Goal: Task Accomplishment & Management: Manage account settings

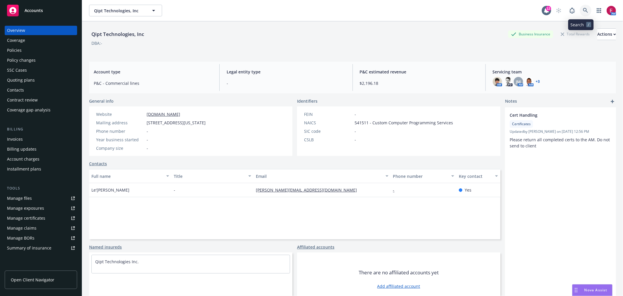
click at [584, 6] on link at bounding box center [586, 11] width 12 height 12
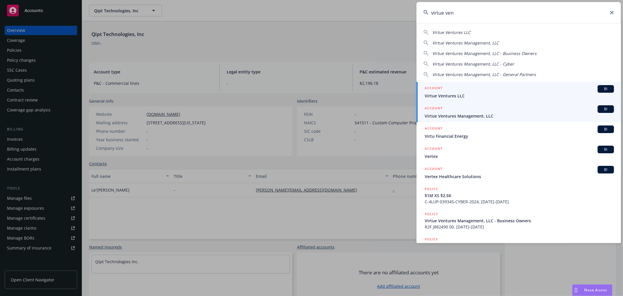
type input "virtue ven"
click at [474, 112] on div "ACCOUNT BI" at bounding box center [519, 109] width 189 height 8
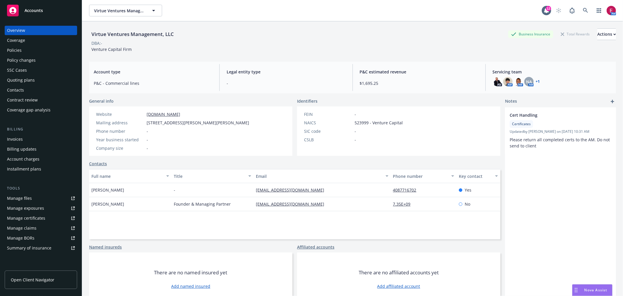
click at [42, 75] on div "Quoting plans" at bounding box center [41, 79] width 68 height 9
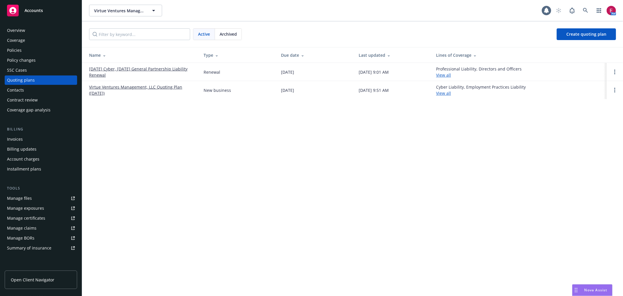
click at [41, 52] on div "Policies" at bounding box center [41, 50] width 68 height 9
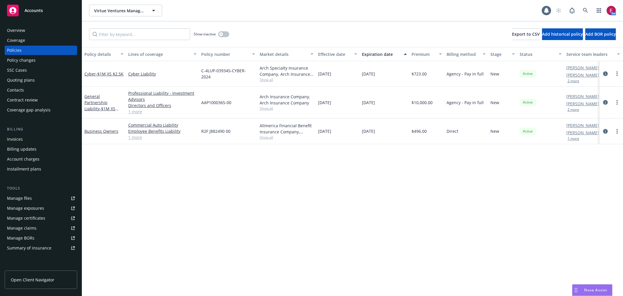
click at [39, 29] on div "Overview" at bounding box center [41, 30] width 68 height 9
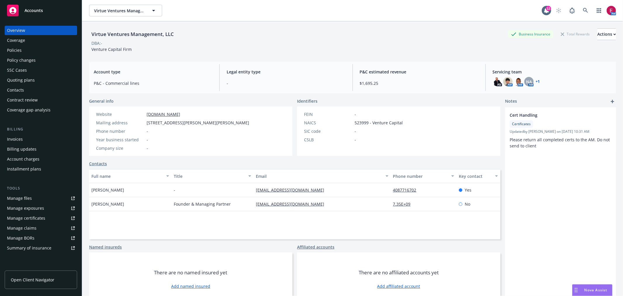
click at [98, 159] on div "General info Website www.virtuevc.com Mailing address 2604 Little John Lane, Au…" at bounding box center [294, 202] width 411 height 208
click at [98, 162] on link "Contacts" at bounding box center [98, 163] width 18 height 6
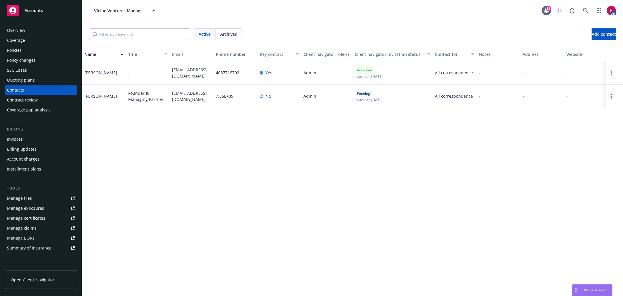
click at [609, 95] on link "Open options" at bounding box center [611, 96] width 7 height 7
click at [582, 53] on link "Edit contact" at bounding box center [584, 52] width 45 height 12
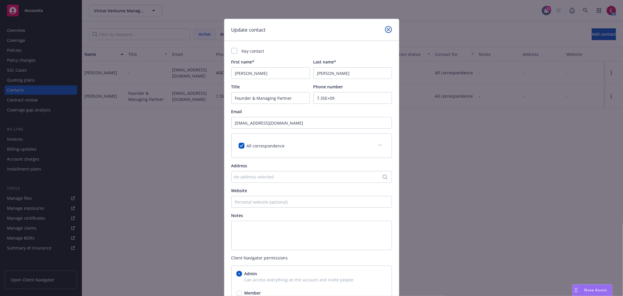
click at [387, 29] on icon "close" at bounding box center [389, 30] width 4 height 4
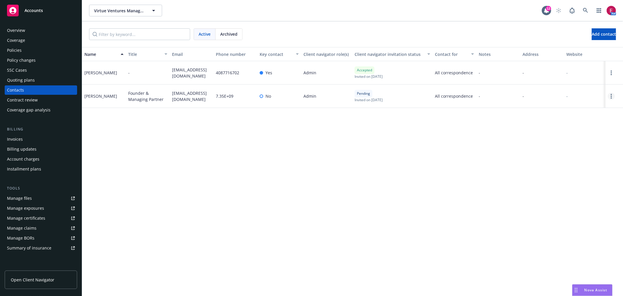
click at [610, 97] on link "Open options" at bounding box center [611, 96] width 7 height 7
click at [587, 48] on link "Edit contact" at bounding box center [584, 52] width 45 height 12
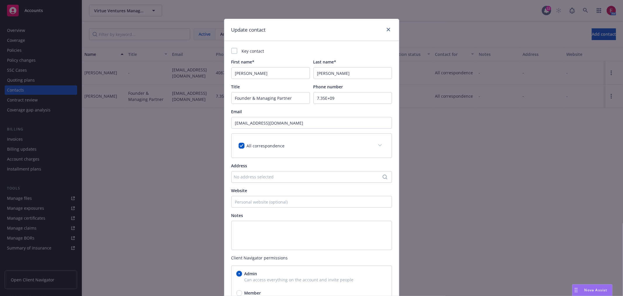
scroll to position [63, 0]
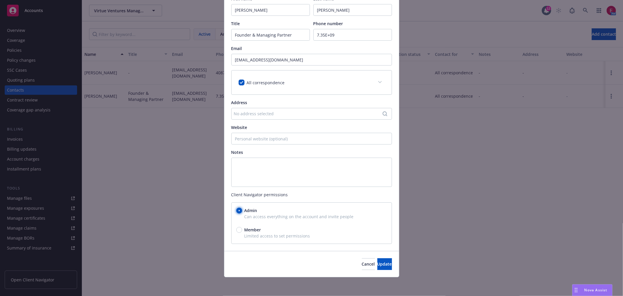
click at [236, 210] on input "Admin" at bounding box center [239, 210] width 6 height 6
click at [236, 233] on span "Limited access to set permissions" at bounding box center [311, 236] width 151 height 6
click at [237, 231] on input "Member" at bounding box center [239, 230] width 6 height 6
radio input "true"
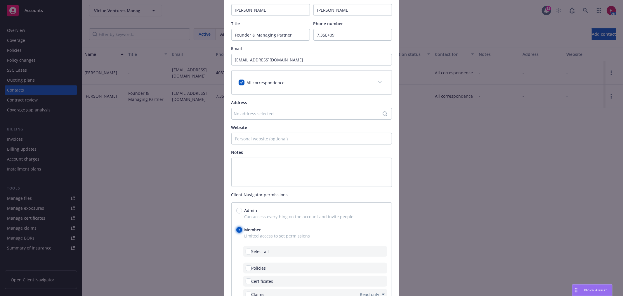
scroll to position [176, 0]
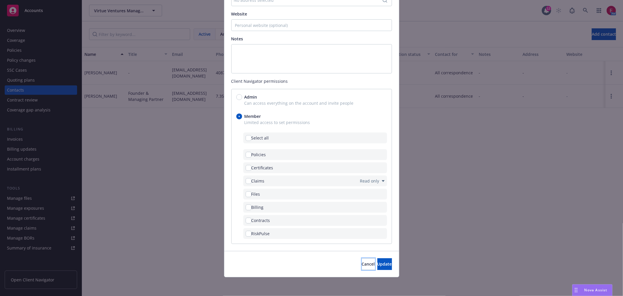
drag, startPoint x: 343, startPoint y: 265, endPoint x: 383, endPoint y: 229, distance: 54.2
click at [362, 263] on span "Cancel" at bounding box center [368, 264] width 13 height 6
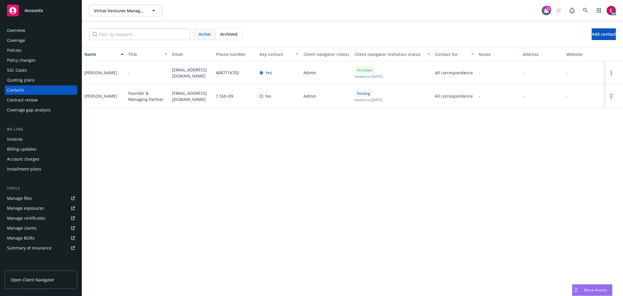
drag, startPoint x: 607, startPoint y: 94, endPoint x: 612, endPoint y: 94, distance: 5.0
click at [611, 94] on div at bounding box center [615, 95] width 18 height 23
click at [612, 94] on link "Open options" at bounding box center [611, 96] width 7 height 7
click at [589, 70] on link "Cancel invite" at bounding box center [584, 75] width 45 height 12
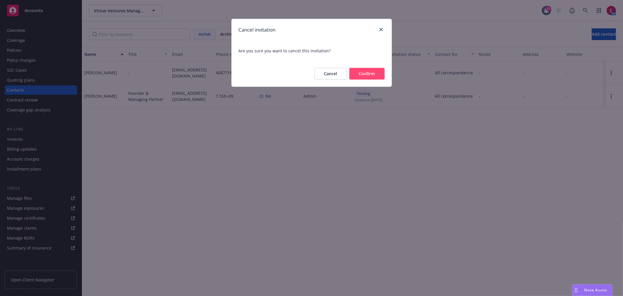
click at [363, 71] on button "Confirm" at bounding box center [366, 74] width 35 height 12
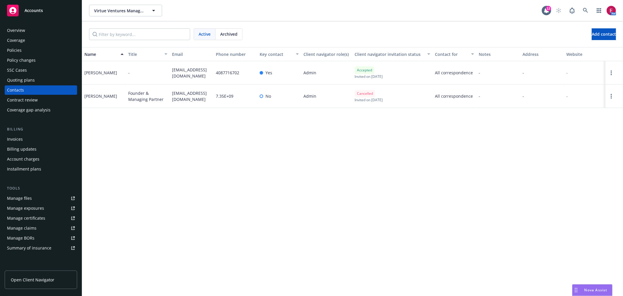
click at [30, 48] on div "Policies" at bounding box center [41, 50] width 68 height 9
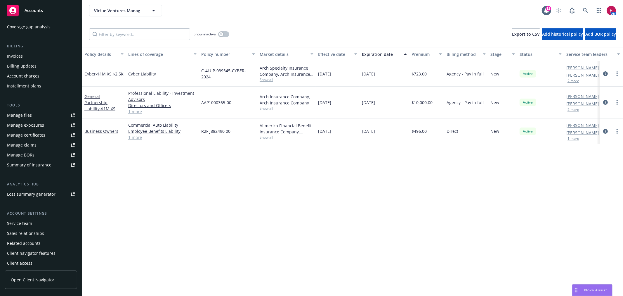
scroll to position [85, 0]
click at [30, 221] on div "Service team" at bounding box center [19, 220] width 25 height 9
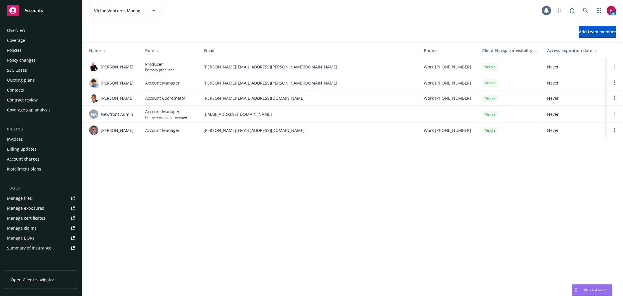
click at [20, 29] on div "Overview" at bounding box center [16, 30] width 18 height 9
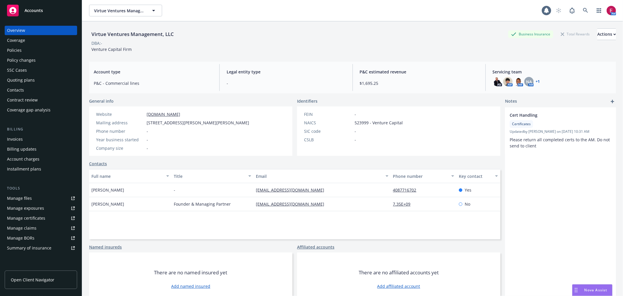
scroll to position [21, 0]
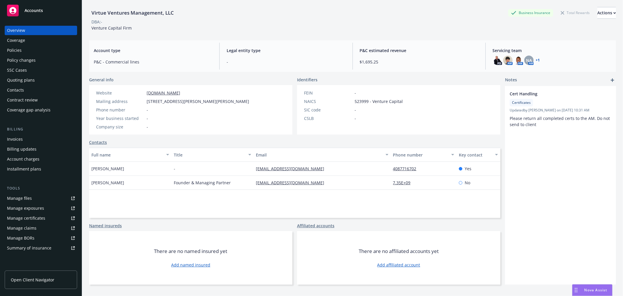
click at [89, 139] on link "Contacts" at bounding box center [98, 142] width 18 height 6
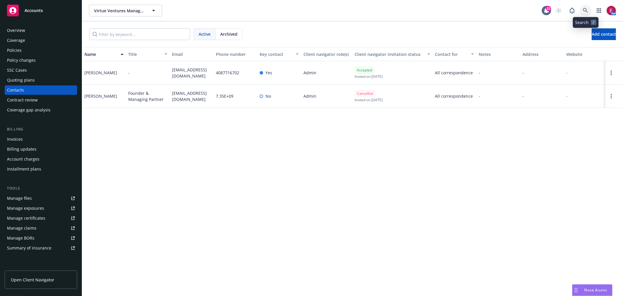
click at [588, 9] on link at bounding box center [586, 11] width 12 height 12
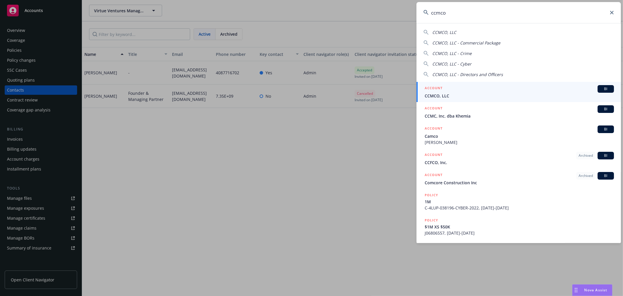
type input "ccmco"
click at [479, 89] on div "ACCOUNT BI" at bounding box center [519, 89] width 189 height 8
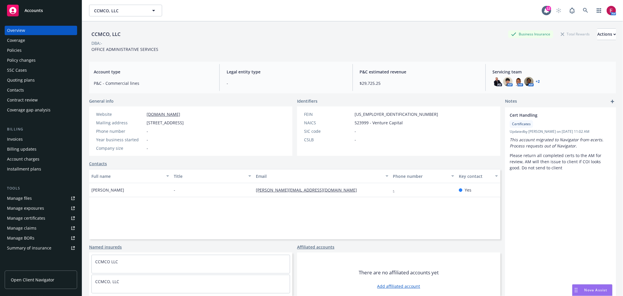
click at [27, 50] on div "Policies" at bounding box center [41, 50] width 68 height 9
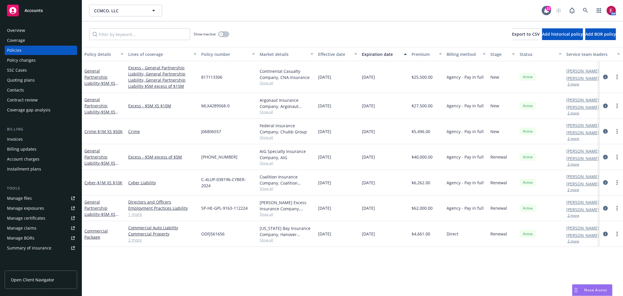
click at [31, 78] on div "Quoting plans" at bounding box center [21, 79] width 28 height 9
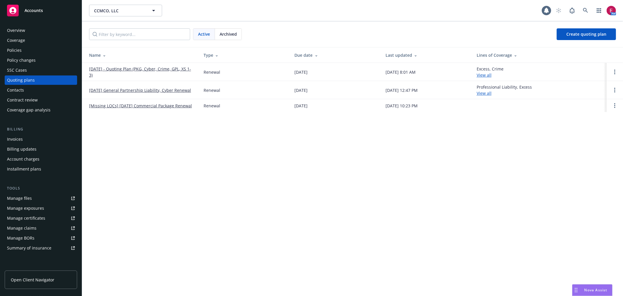
click at [133, 71] on link "11/22/25 - Quoting Plan (PKG, Cyber, Crime, GPL, XS 1-3)" at bounding box center [141, 72] width 105 height 12
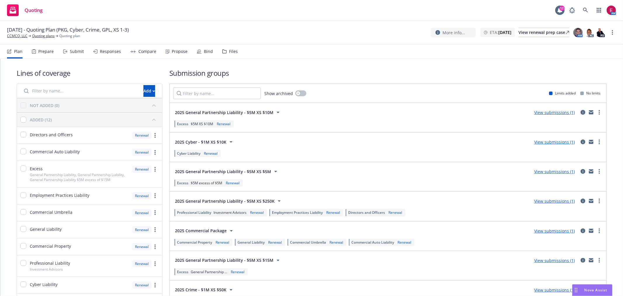
click at [581, 112] on icon "circleInformation" at bounding box center [583, 112] width 5 height 5
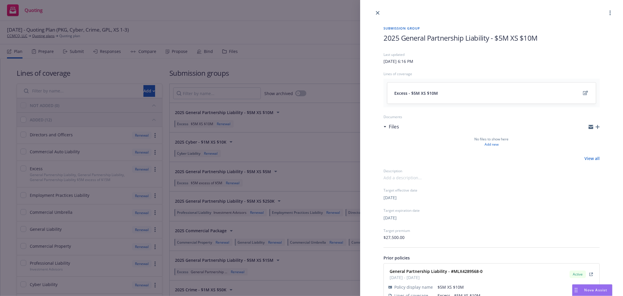
click at [594, 124] on div "Files" at bounding box center [492, 126] width 216 height 12
click at [596, 127] on icon "button" at bounding box center [598, 127] width 4 height 4
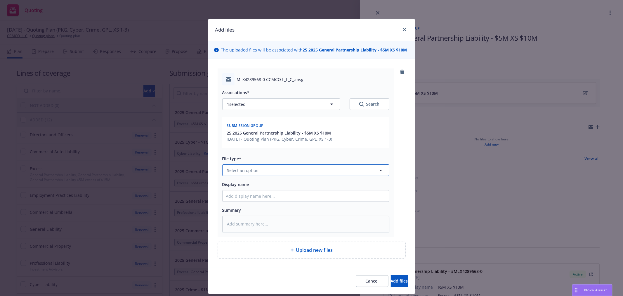
click at [268, 170] on button "Select an option" at bounding box center [305, 170] width 167 height 12
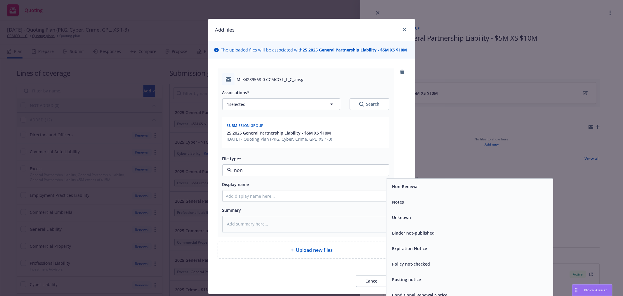
type input "non-"
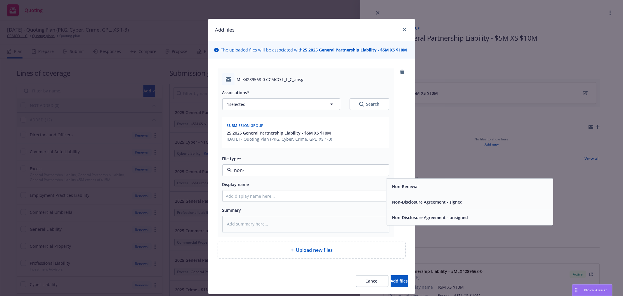
click at [477, 187] on div "Non-Renewal" at bounding box center [469, 186] width 159 height 8
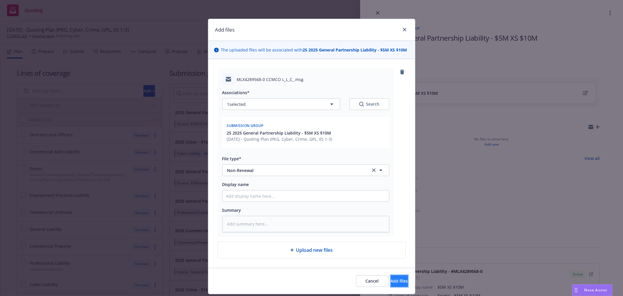
click at [393, 282] on span "Add files" at bounding box center [399, 281] width 17 height 6
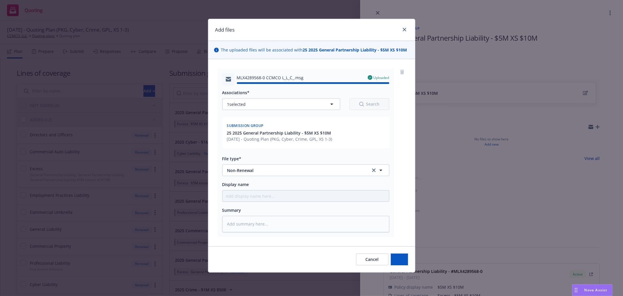
type textarea "x"
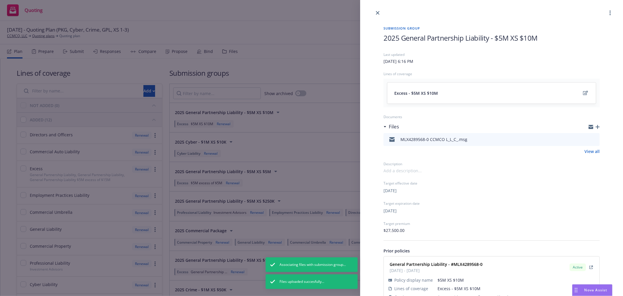
click at [60, 47] on div "Submission group 2025 General Partnership Liability - $5M XS $10M Last updated …" at bounding box center [311, 148] width 623 height 296
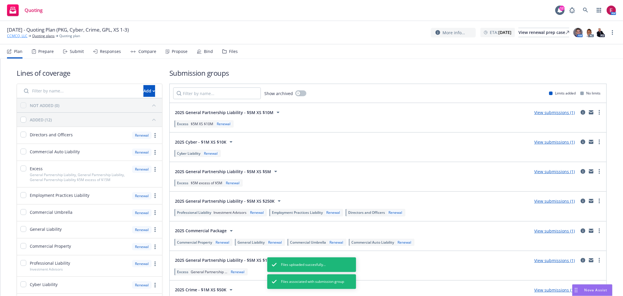
click at [17, 36] on link "CCMCO, LLC" at bounding box center [17, 35] width 20 height 5
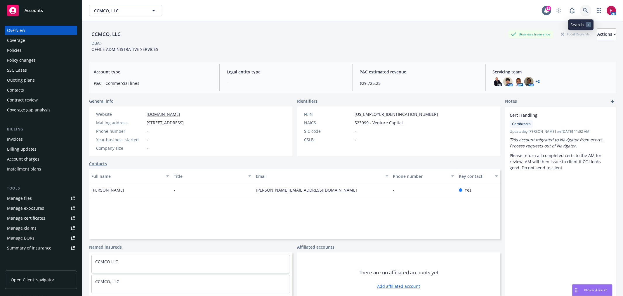
click at [583, 11] on icon at bounding box center [585, 10] width 5 height 5
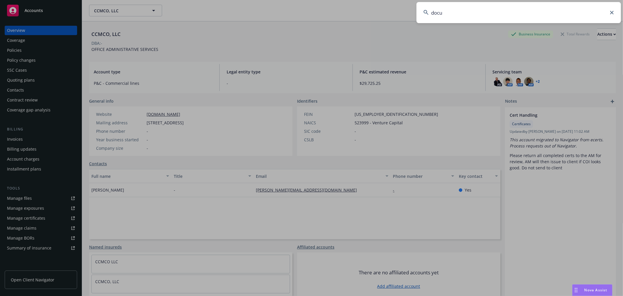
type input "docus"
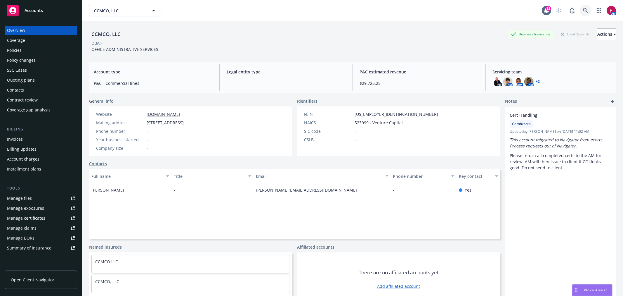
click at [583, 10] on icon at bounding box center [585, 10] width 5 height 5
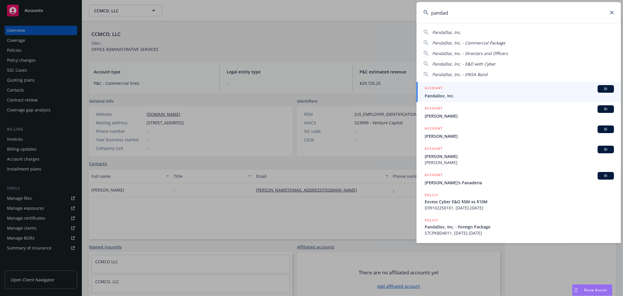
click at [441, 13] on input "pandad" at bounding box center [519, 12] width 204 height 21
click at [451, 17] on input "pandad" at bounding box center [519, 12] width 204 height 21
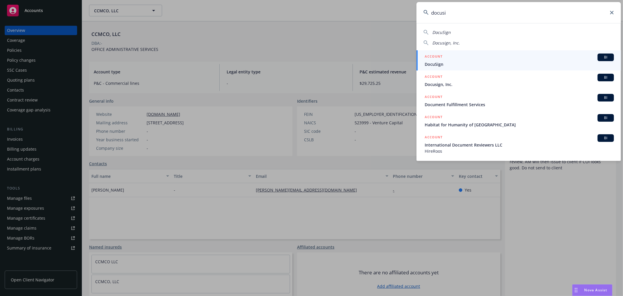
click at [450, 15] on input "docusi" at bounding box center [519, 12] width 204 height 21
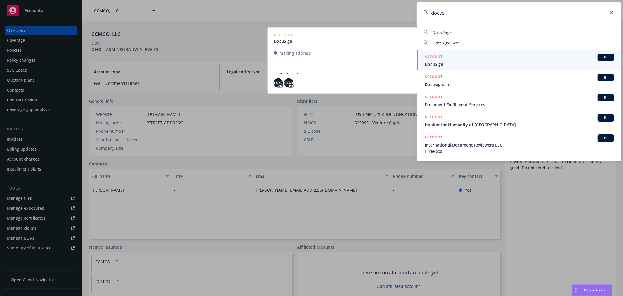
click at [450, 15] on input "docusi" at bounding box center [519, 12] width 204 height 21
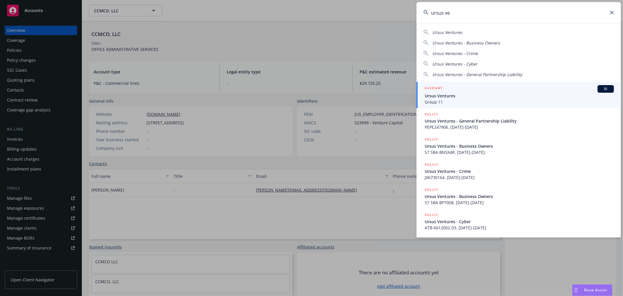
type input "ursus ve"
click at [452, 94] on span "Ursus Ventures" at bounding box center [519, 96] width 189 height 6
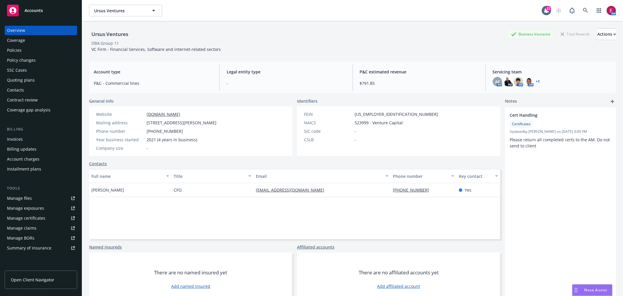
click at [16, 81] on div "Quoting plans" at bounding box center [21, 79] width 28 height 9
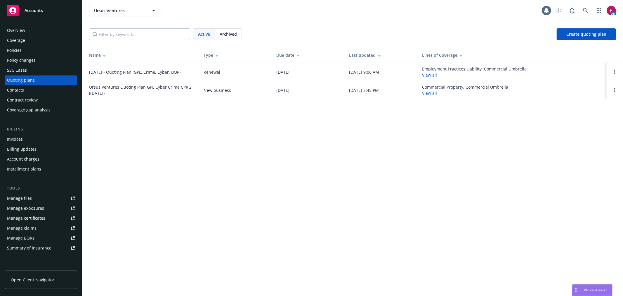
click at [121, 74] on link "[DATE] - Quoting Plan (GPL, Crime, Cyber, BOP)" at bounding box center [134, 72] width 91 height 6
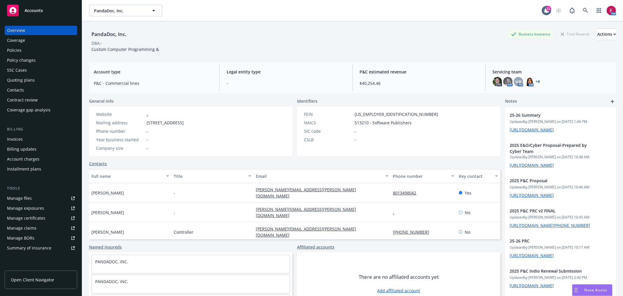
click at [41, 51] on div "Policies" at bounding box center [41, 50] width 68 height 9
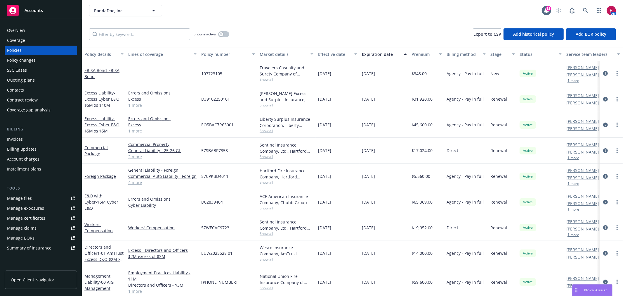
scroll to position [7, 0]
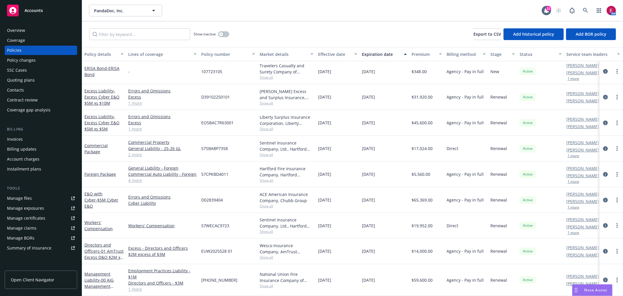
click at [56, 33] on div "Overview" at bounding box center [41, 30] width 68 height 9
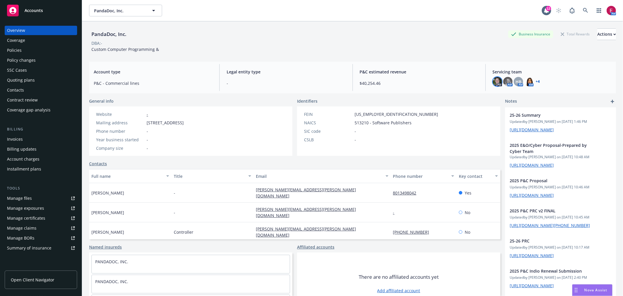
click at [498, 82] on img at bounding box center [497, 81] width 9 height 9
click at [506, 81] on img at bounding box center [507, 81] width 9 height 9
click at [516, 81] on span "HB" at bounding box center [519, 82] width 6 height 6
click at [527, 81] on img at bounding box center [528, 81] width 9 height 9
click at [20, 45] on div "Overview Coverage Policies Policy changes SSC Cases Quoting plans Contacts Cont…" at bounding box center [41, 70] width 72 height 89
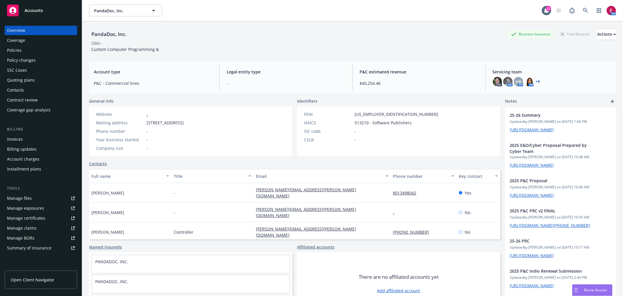
click at [22, 47] on div "Policies" at bounding box center [41, 50] width 68 height 9
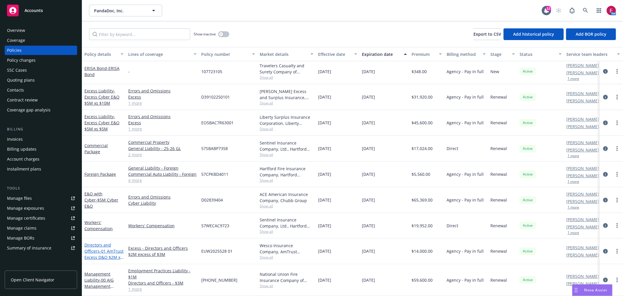
scroll to position [7, 0]
click at [102, 200] on span "- $5M Cyber E&O" at bounding box center [101, 203] width 34 height 12
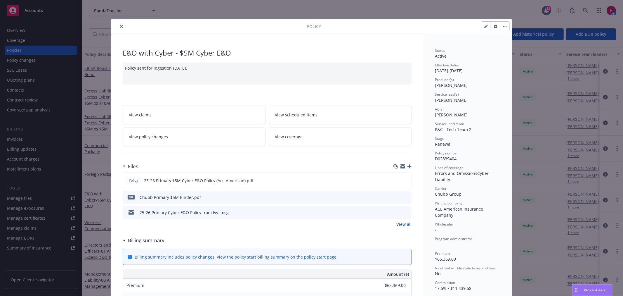
click at [121, 27] on button "close" at bounding box center [121, 26] width 7 height 7
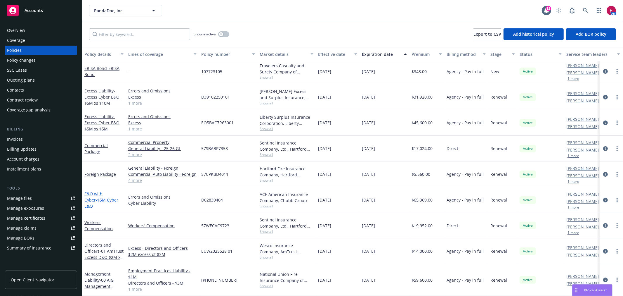
click at [103, 197] on span "- $5M Cyber E&O" at bounding box center [101, 203] width 34 height 12
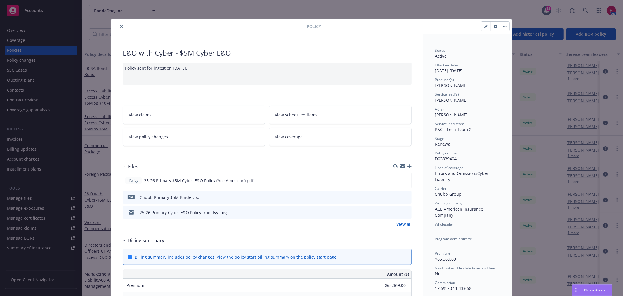
scroll to position [18, 0]
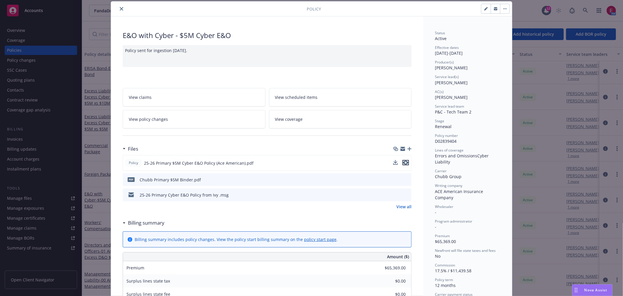
click at [405, 162] on icon "preview file" at bounding box center [405, 162] width 5 height 4
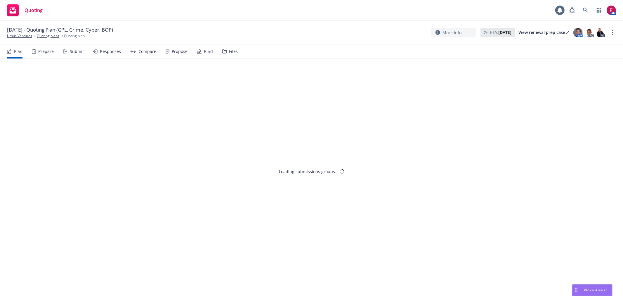
click at [197, 48] on div "Bind" at bounding box center [205, 51] width 16 height 14
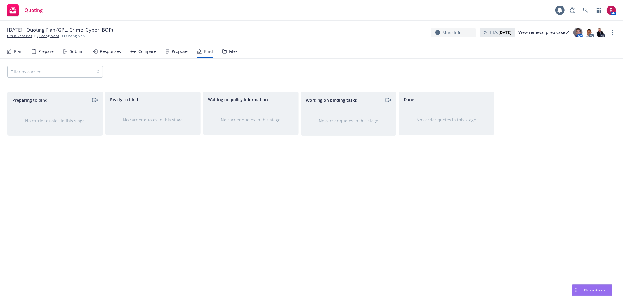
click at [180, 51] on div "Propose" at bounding box center [180, 51] width 16 height 5
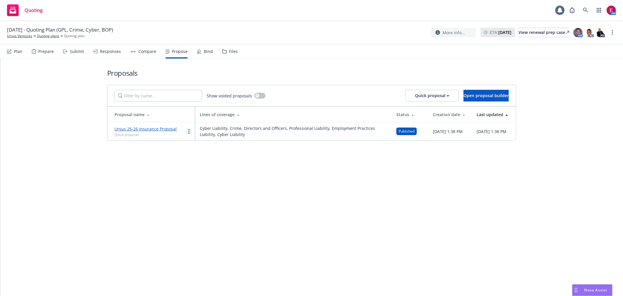
click at [190, 130] on link "more" at bounding box center [188, 131] width 7 height 7
click at [212, 168] on span "Log client response" at bounding box center [212, 169] width 52 height 6
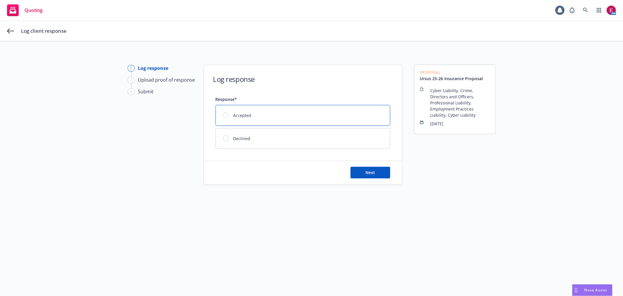
click at [349, 114] on div "Accepted" at bounding box center [303, 115] width 174 height 20
click at [374, 177] on button "Next" at bounding box center [371, 173] width 40 height 12
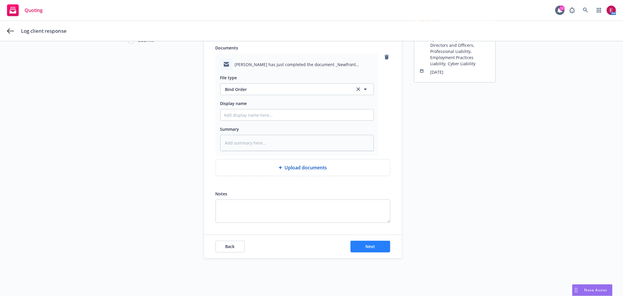
scroll to position [52, 0]
drag, startPoint x: 360, startPoint y: 259, endPoint x: 362, endPoint y: 249, distance: 9.8
click at [361, 252] on div "Log response 2 Upload proof of response 3 Submit Upload proof of response Docum…" at bounding box center [311, 143] width 623 height 306
click at [362, 249] on button "Next" at bounding box center [371, 246] width 40 height 12
type textarea "x"
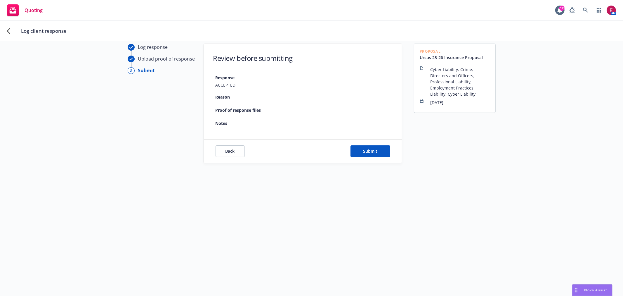
scroll to position [21, 0]
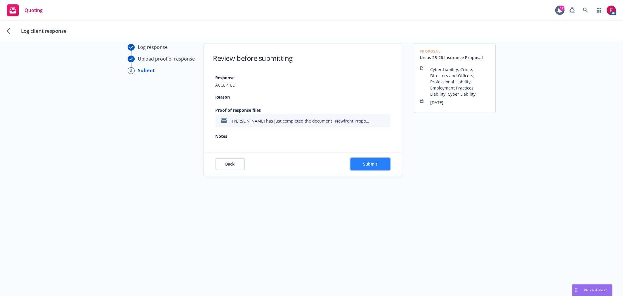
click at [370, 162] on span "Submit" at bounding box center [370, 164] width 14 height 6
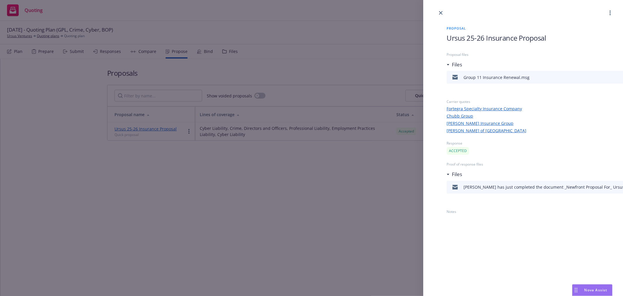
click at [320, 151] on div "Proposal Ursus 25-26 Insurance Proposal Proposal files Files Group 11 Insurance…" at bounding box center [311, 148] width 623 height 296
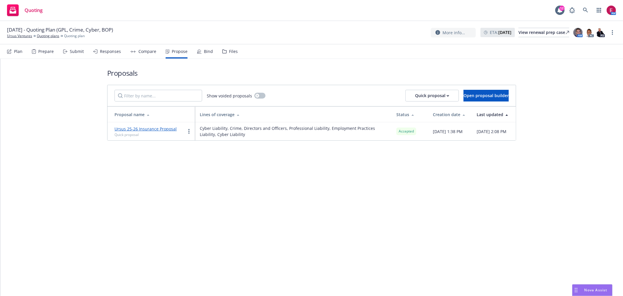
click at [197, 50] on icon at bounding box center [199, 51] width 5 height 5
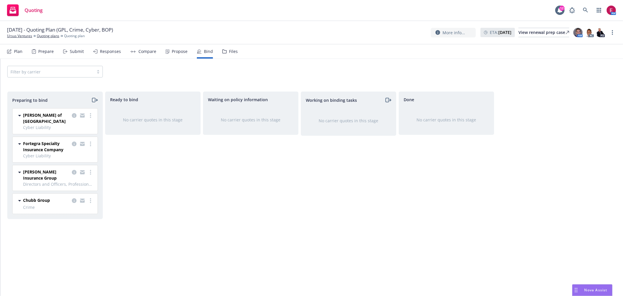
click at [94, 99] on icon "moveRight" at bounding box center [94, 99] width 7 height 7
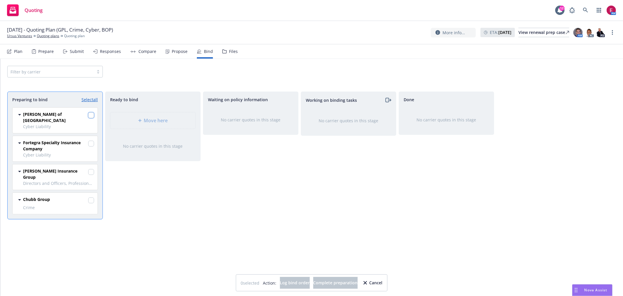
click at [91, 115] on input "checkbox" at bounding box center [91, 115] width 6 height 6
click at [93, 112] on div "Lloyd's of London Cyber Liability 08/08/2025 - 08/08/2026 Wednesday, August 13,…" at bounding box center [55, 119] width 85 height 25
click at [92, 113] on input "checkbox" at bounding box center [91, 115] width 6 height 6
checkbox input "false"
click at [382, 278] on div "Cancel" at bounding box center [372, 282] width 19 height 11
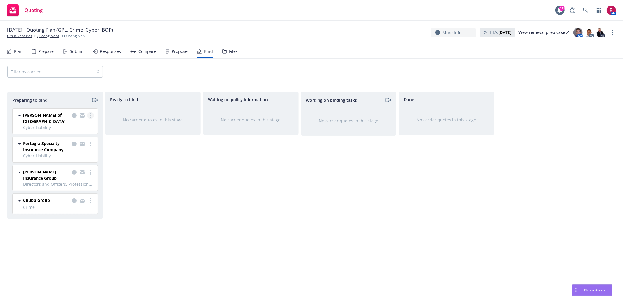
click at [88, 113] on div at bounding box center [82, 118] width 23 height 12
click at [89, 113] on link "more" at bounding box center [90, 115] width 7 height 7
click at [83, 148] on link "Move to done" at bounding box center [65, 151] width 57 height 12
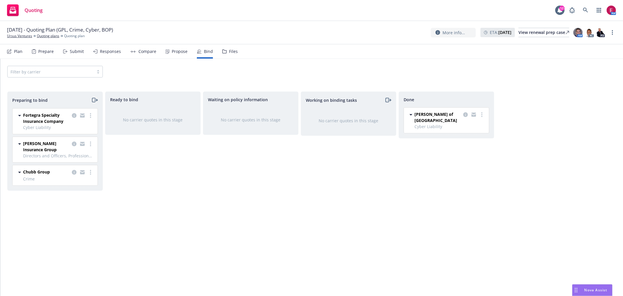
click at [94, 100] on icon "moveRight" at bounding box center [94, 99] width 7 height 7
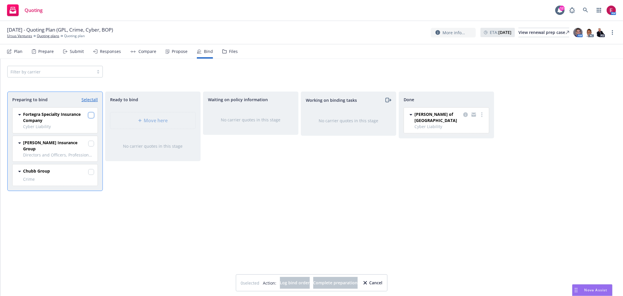
click at [91, 116] on input "checkbox" at bounding box center [91, 115] width 6 height 6
checkbox input "true"
drag, startPoint x: 88, startPoint y: 144, endPoint x: 92, endPoint y: 143, distance: 4.5
click at [92, 143] on input "checkbox" at bounding box center [91, 144] width 6 height 6
checkbox input "true"
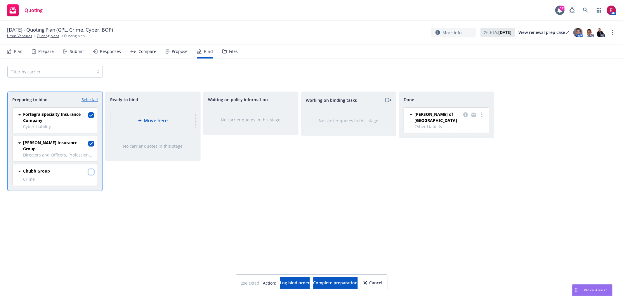
click at [90, 170] on input "checkbox" at bounding box center [91, 172] width 6 height 6
checkbox input "true"
click at [298, 278] on button "Log bind order" at bounding box center [295, 283] width 30 height 12
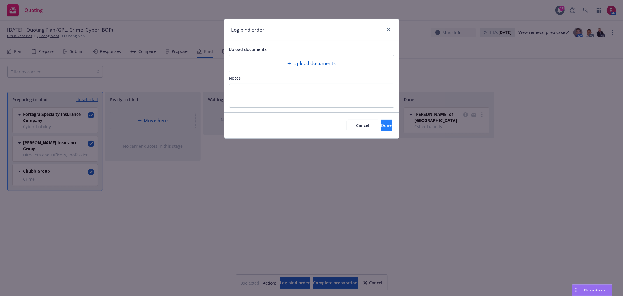
drag, startPoint x: 384, startPoint y: 132, endPoint x: 384, endPoint y: 129, distance: 3.6
click at [384, 132] on div "Cancel Done" at bounding box center [311, 125] width 175 height 26
click at [384, 129] on button "Done" at bounding box center [387, 125] width 11 height 12
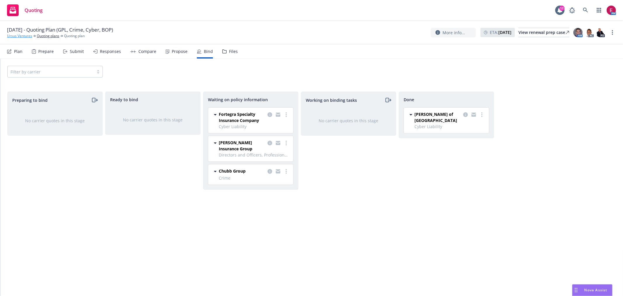
click at [24, 36] on link "Ursus Ventures" at bounding box center [19, 35] width 25 height 5
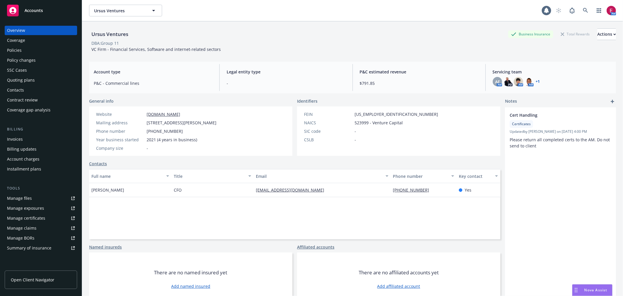
click at [28, 50] on div "Policies" at bounding box center [41, 50] width 68 height 9
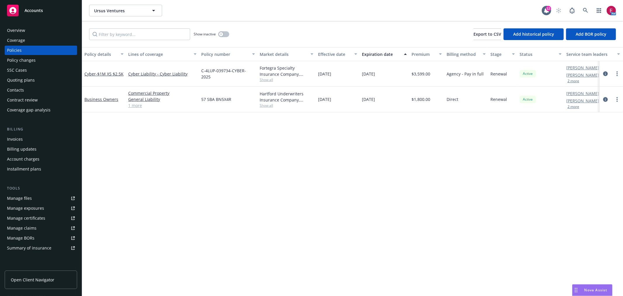
click at [240, 73] on span "C-4LUP-039734-CYBER-2025" at bounding box center [228, 73] width 54 height 12
copy span "C-4LUP-039734-CYBER-2025"
click at [34, 77] on div "Quoting plans" at bounding box center [41, 79] width 68 height 9
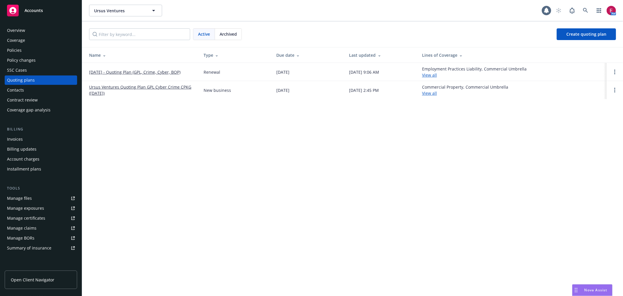
click at [110, 73] on link "[DATE] - Quoting Plan (GPL, Crime, Cyber, BOP)" at bounding box center [134, 72] width 91 height 6
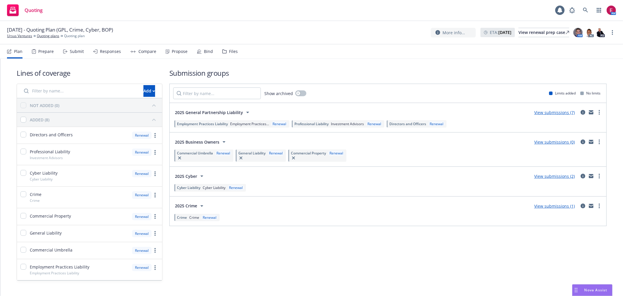
click at [204, 52] on div "Bind" at bounding box center [208, 51] width 9 height 5
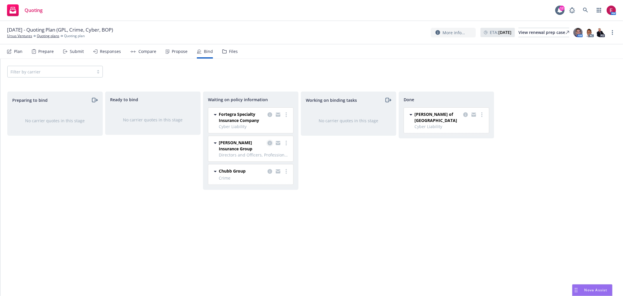
click at [270, 140] on link "copy logging email" at bounding box center [269, 142] width 7 height 7
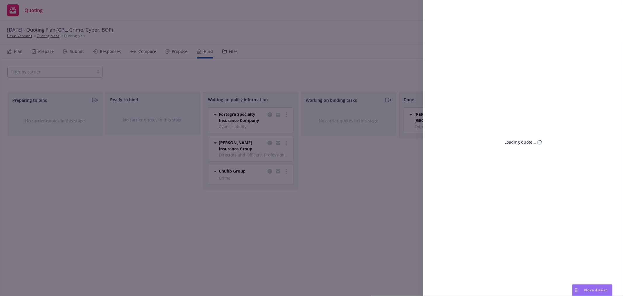
select select "CA"
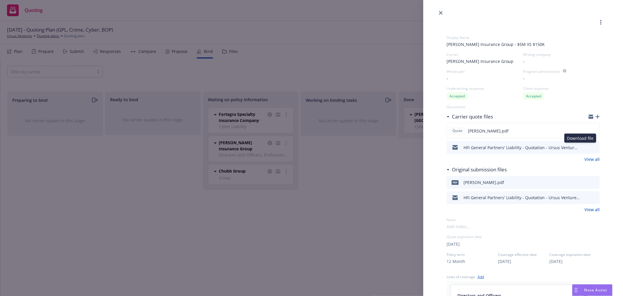
click at [582, 145] on icon "download file" at bounding box center [584, 146] width 5 height 5
drag, startPoint x: 537, startPoint y: 155, endPoint x: 567, endPoint y: 136, distance: 35.6
click at [537, 155] on div "Quote [PERSON_NAME].pdf HFI General Partners' Liability - Quotation - Ursus Ven…" at bounding box center [523, 142] width 153 height 39
click at [582, 130] on icon "download file" at bounding box center [584, 130] width 5 height 5
click at [306, 227] on div "Display Name Hudson Insurance Group - $5M XS $150K Carrier Hudson Insurance Gro…" at bounding box center [311, 148] width 623 height 296
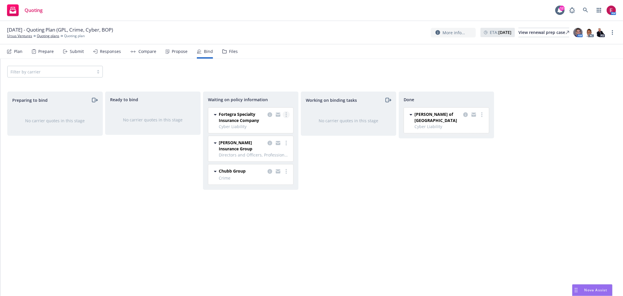
click at [286, 112] on circle "more" at bounding box center [286, 112] width 1 height 1
click at [268, 150] on span "Move to done" at bounding box center [257, 150] width 41 height 6
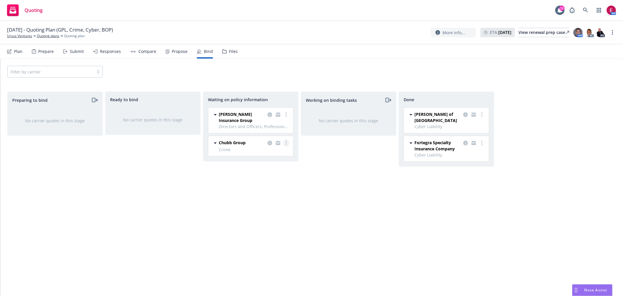
click at [286, 146] on link "more" at bounding box center [286, 142] width 7 height 7
click at [267, 176] on span "Move to done" at bounding box center [257, 179] width 41 height 6
click at [484, 168] on link "more" at bounding box center [481, 171] width 7 height 7
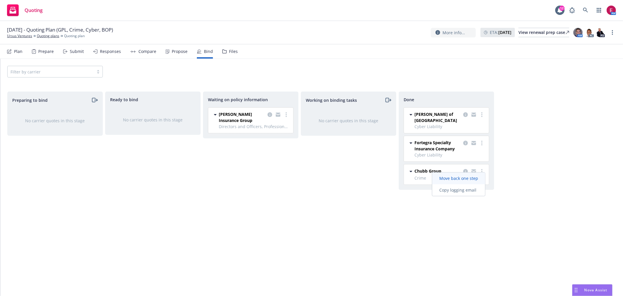
click at [472, 180] on span "Move back one step" at bounding box center [458, 178] width 53 height 6
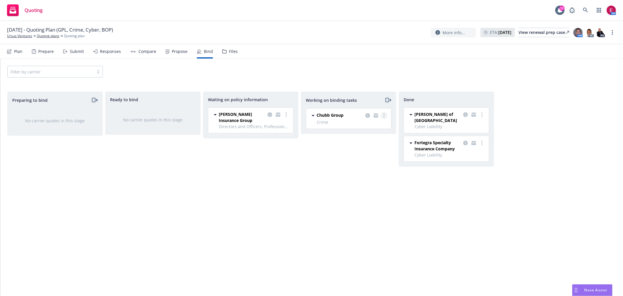
click at [384, 113] on circle "more" at bounding box center [384, 113] width 1 height 1
click at [377, 129] on span "Move back one step" at bounding box center [360, 128] width 53 height 6
click at [464, 141] on icon "copy logging email" at bounding box center [465, 143] width 5 height 5
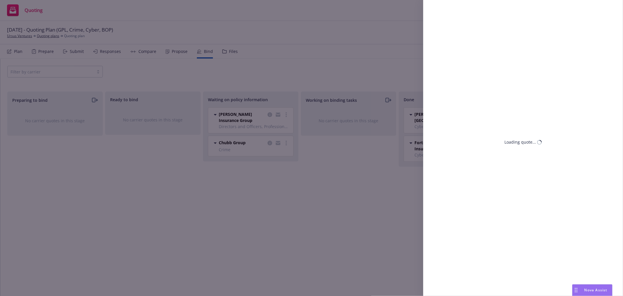
select select "CA"
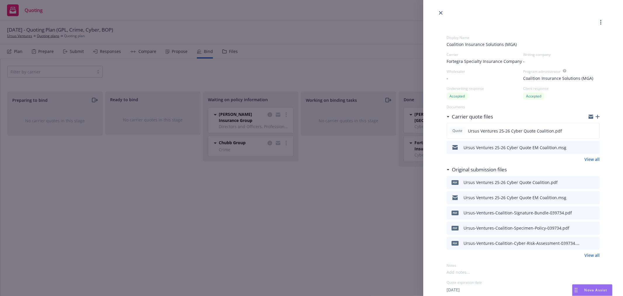
click at [582, 210] on icon "download file" at bounding box center [584, 212] width 5 height 5
click at [255, 206] on div "Display Name Coalition Insurance Solutions (MGA) Carrier Fortegra Specialty Ins…" at bounding box center [311, 148] width 623 height 296
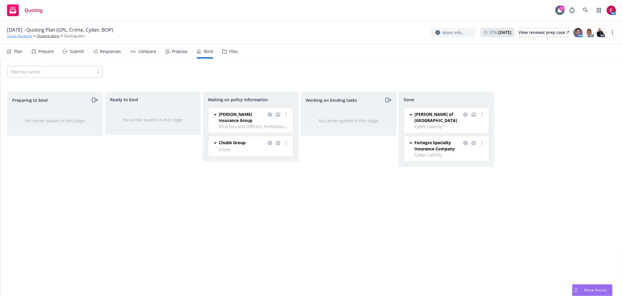
click at [16, 35] on link "Ursus Ventures" at bounding box center [19, 35] width 25 height 5
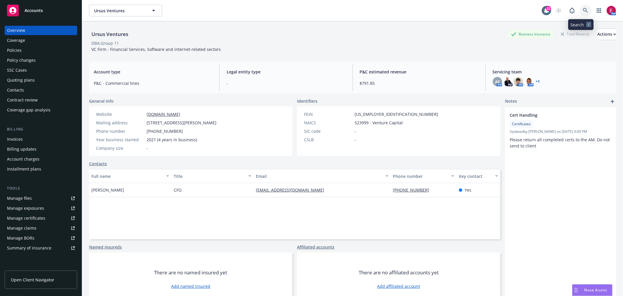
click at [583, 9] on icon at bounding box center [585, 10] width 5 height 5
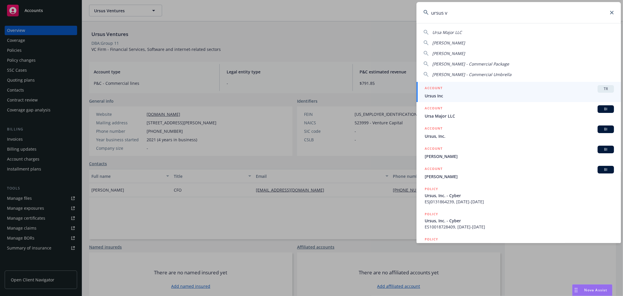
type input "ursus ve"
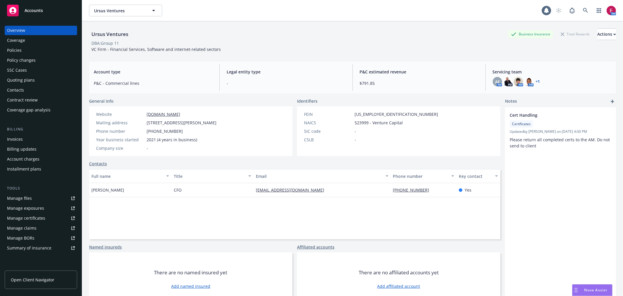
click at [38, 51] on div "Policies" at bounding box center [41, 50] width 68 height 9
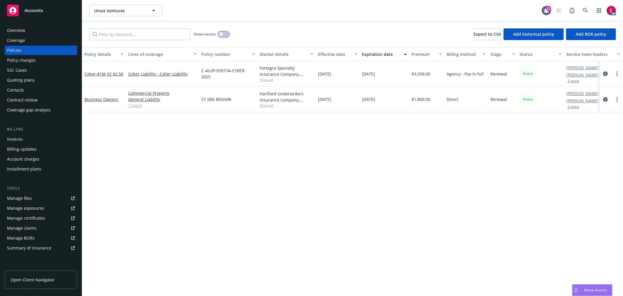
click at [222, 34] on icon "button" at bounding box center [221, 34] width 2 height 2
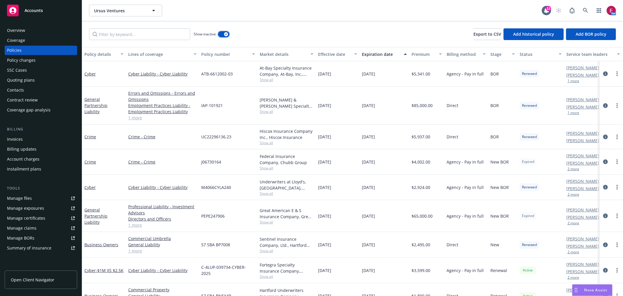
scroll to position [18, 0]
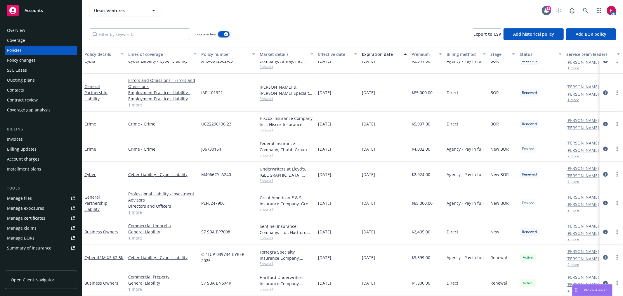
drag, startPoint x: 226, startPoint y: 32, endPoint x: 352, endPoint y: 199, distance: 209.0
click at [350, 199] on div "Show inactive Export to CSV Add historical policy Add BOR policy Policy details…" at bounding box center [352, 158] width 541 height 274
click at [581, 8] on link at bounding box center [586, 11] width 12 height 12
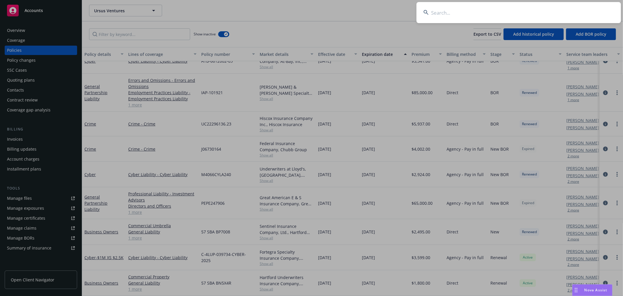
type input "u"
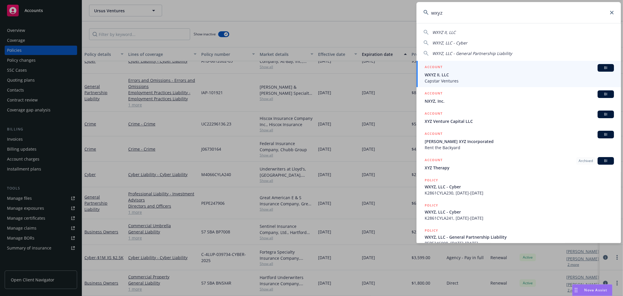
type input "wxyz"
click at [457, 78] on span "Capstar Ventures" at bounding box center [519, 81] width 189 height 6
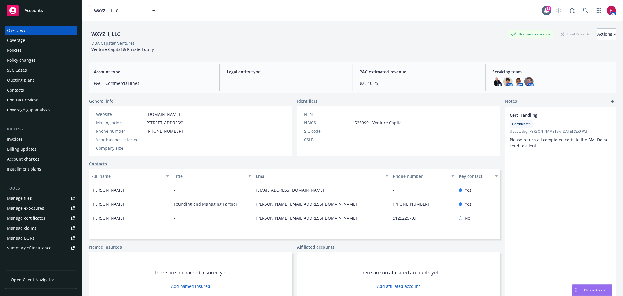
click at [60, 82] on div "Quoting plans" at bounding box center [41, 79] width 68 height 9
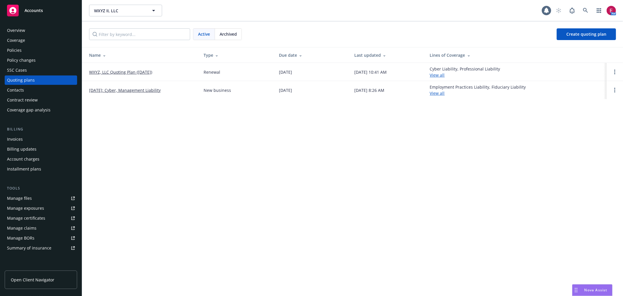
click at [131, 95] on td "08/18/2024: Cyber, Management Liability" at bounding box center [140, 90] width 117 height 18
click at [134, 89] on link "08/18/2024: Cyber, Management Liability" at bounding box center [125, 90] width 72 height 6
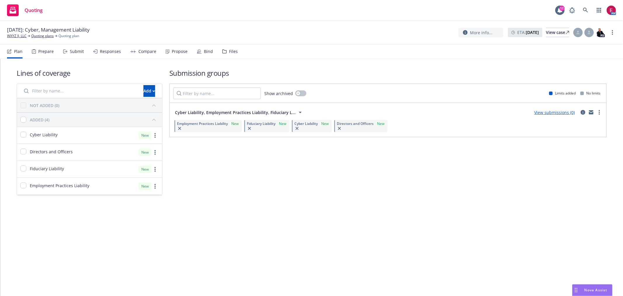
click at [73, 50] on div "Submit" at bounding box center [77, 51] width 14 height 5
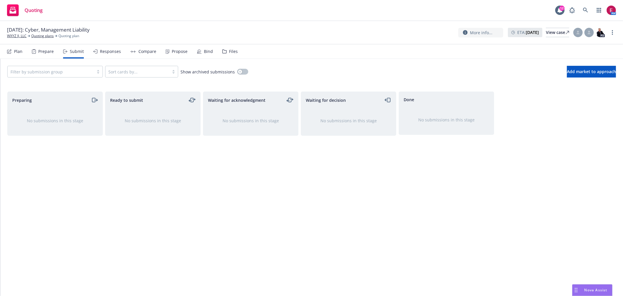
drag, startPoint x: 247, startPoint y: 50, endPoint x: 237, endPoint y: 50, distance: 9.9
click at [242, 50] on nav "Plan Prepare Submit Responses Compare Propose Bind Files" at bounding box center [311, 51] width 609 height 14
click at [237, 50] on nav "Plan Prepare Submit Responses Compare Propose Bind Files" at bounding box center [311, 51] width 609 height 14
click at [234, 51] on div "Files" at bounding box center [233, 51] width 9 height 5
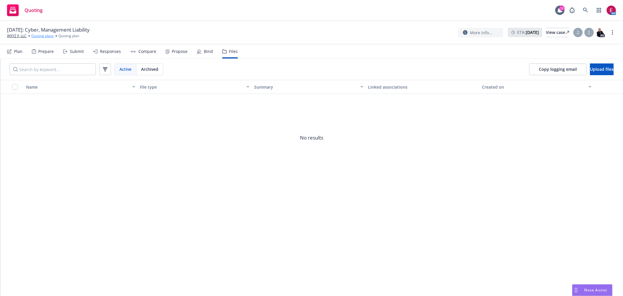
click at [32, 34] on link "Quoting plans" at bounding box center [42, 35] width 22 height 5
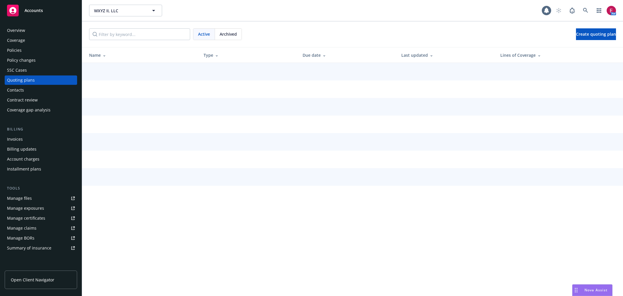
click at [15, 34] on div "Overview" at bounding box center [16, 30] width 18 height 9
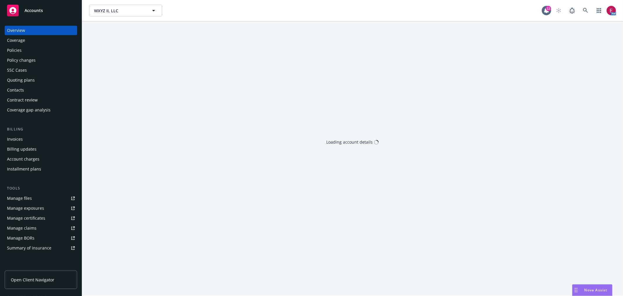
click at [32, 199] on link "Manage files" at bounding box center [41, 197] width 72 height 9
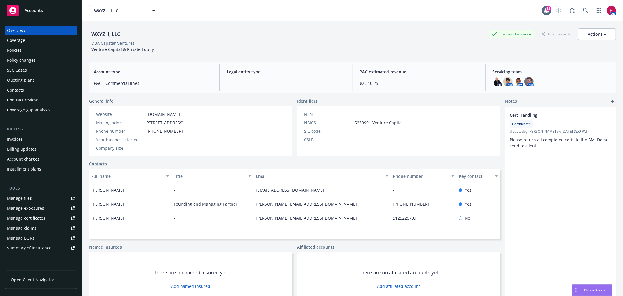
click at [56, 48] on div "Policies" at bounding box center [41, 50] width 68 height 9
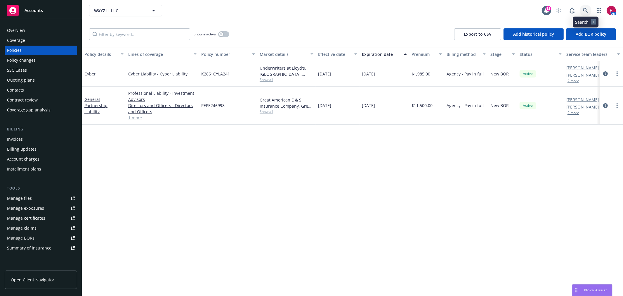
click at [585, 11] on icon at bounding box center [585, 10] width 5 height 5
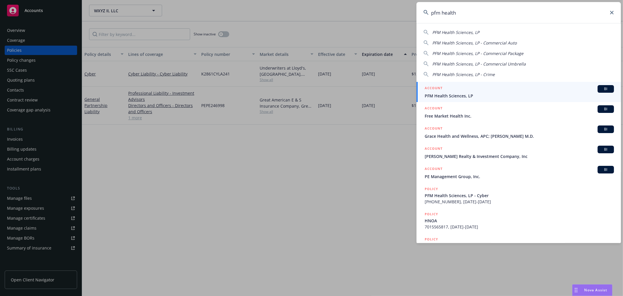
type input "pfm health"
click at [452, 95] on span "PFM Health Sciences, LP" at bounding box center [519, 96] width 189 height 6
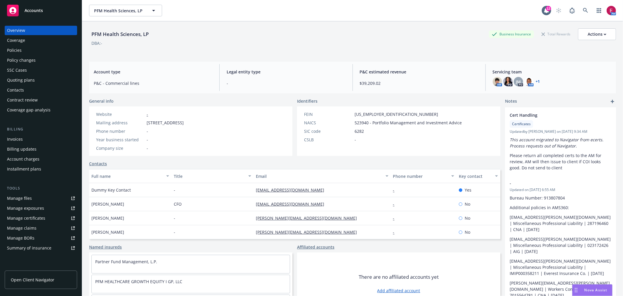
click at [37, 76] on div "Quoting plans" at bounding box center [41, 79] width 68 height 9
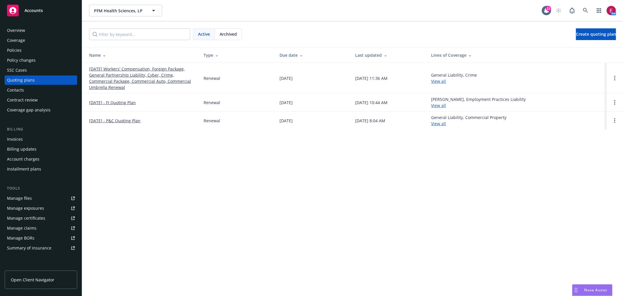
click at [111, 71] on link "09/01/25 Workers' Compensation, Foreign Package, General Partnership Liability,…" at bounding box center [141, 78] width 105 height 25
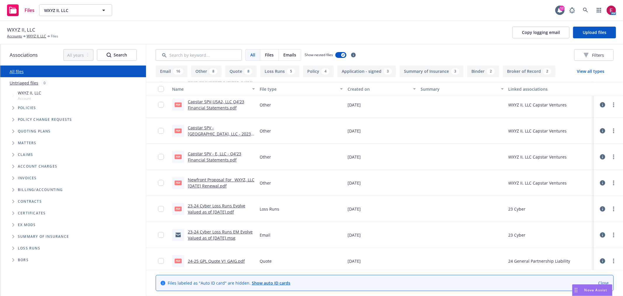
scroll to position [1336, 0]
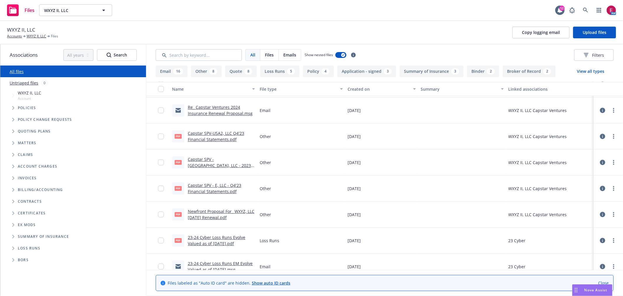
click at [216, 164] on link "Capstar SPV - [GEOGRAPHIC_DATA], LLC - 2023 Financial Statements.pdf" at bounding box center [219, 165] width 63 height 18
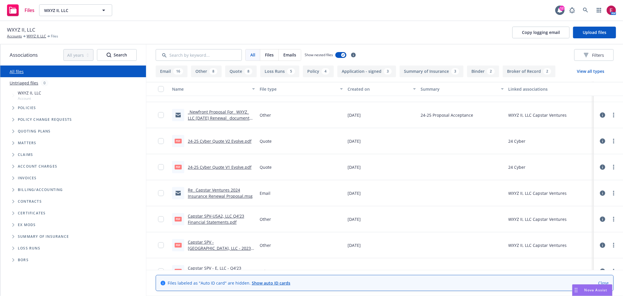
scroll to position [1239, 0]
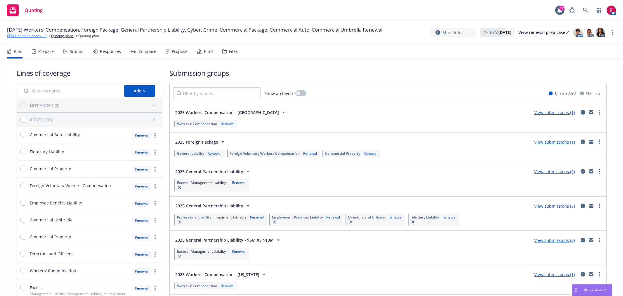
click at [28, 38] on link "PFM Health Sciences, LP" at bounding box center [26, 35] width 39 height 5
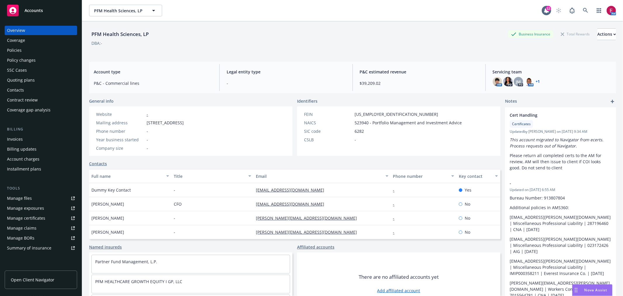
click at [8, 47] on div "Policies" at bounding box center [14, 50] width 15 height 9
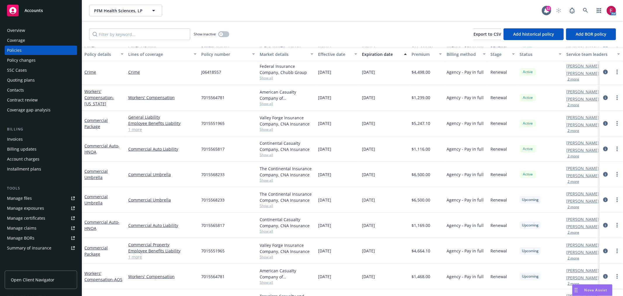
scroll to position [166, 0]
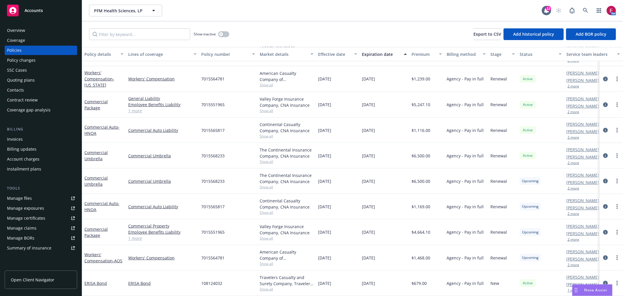
click at [202, 229] on span "7015551965" at bounding box center [212, 232] width 23 height 6
copy span "7015551965"
click at [585, 10] on icon at bounding box center [585, 10] width 5 height 5
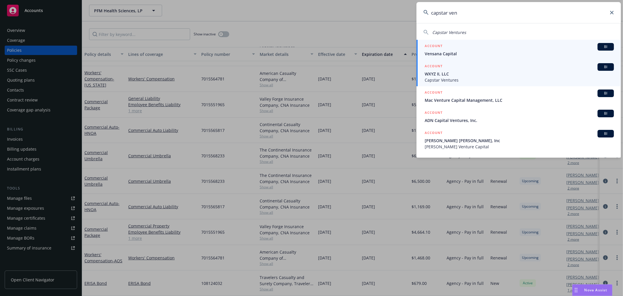
type input "capstar ven"
click at [462, 72] on span "WXYZ II, LLC" at bounding box center [519, 74] width 189 height 6
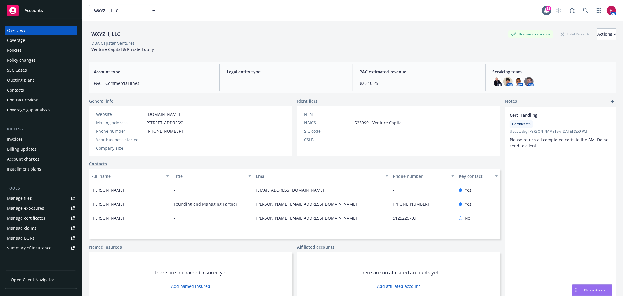
click at [40, 201] on link "Manage files" at bounding box center [41, 197] width 72 height 9
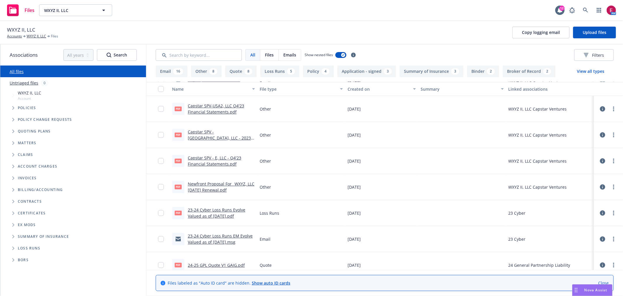
scroll to position [1331, 0]
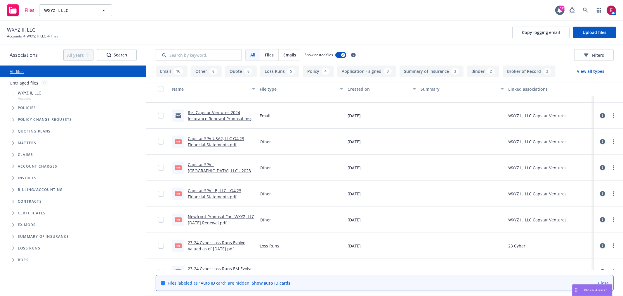
click at [164, 170] on div at bounding box center [162, 167] width 9 height 19
click at [162, 195] on input "checkbox" at bounding box center [161, 193] width 6 height 6
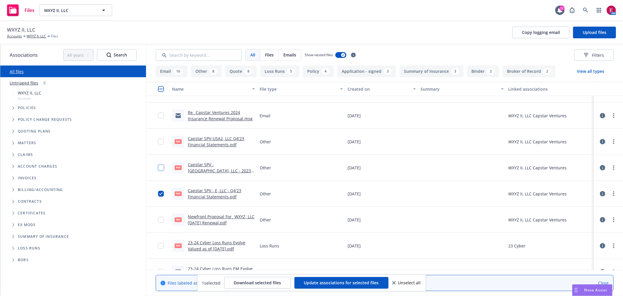
click at [162, 167] on input "checkbox" at bounding box center [161, 167] width 6 height 6
click at [159, 141] on input "checkbox" at bounding box center [161, 141] width 6 height 6
click at [262, 284] on span "Download selected files" at bounding box center [257, 283] width 47 height 6
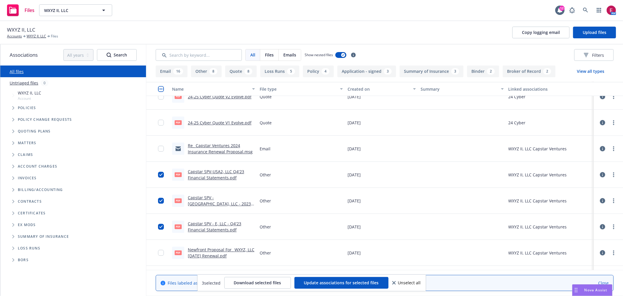
scroll to position [1266, 0]
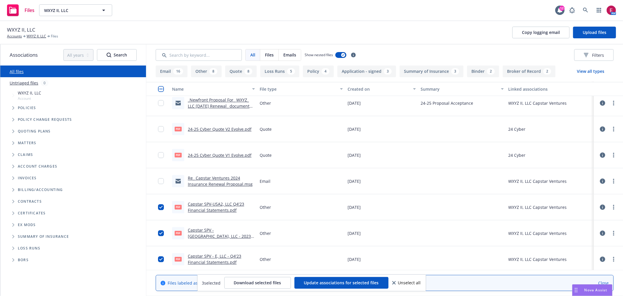
click at [217, 207] on link "Capstar SPV-USA2, LLC Q4'23 Financial Statements.pdf" at bounding box center [216, 207] width 56 height 12
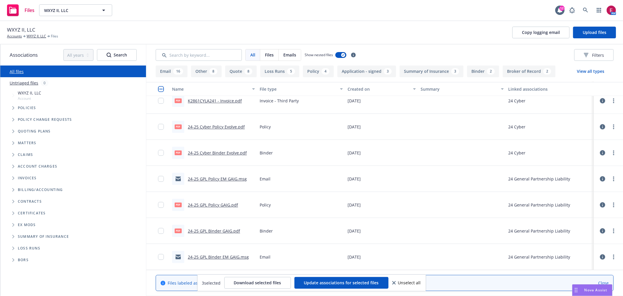
scroll to position [1011, 0]
click at [30, 37] on link "WXYZ II, LLC" at bounding box center [37, 36] width 20 height 5
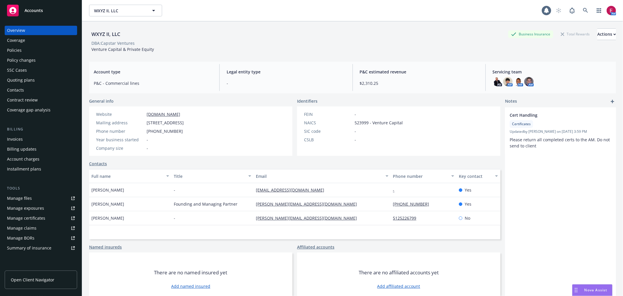
click at [36, 48] on div "Policies" at bounding box center [41, 50] width 68 height 9
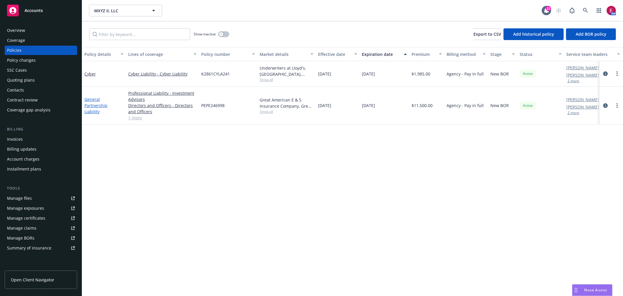
click at [95, 103] on link "General Partnership Liability" at bounding box center [95, 105] width 23 height 18
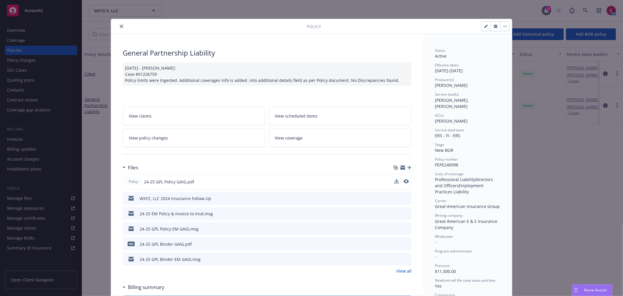
click at [407, 180] on div "Policy 24-25 GPL Policy GAIG.pdf" at bounding box center [267, 182] width 289 height 16
click at [405, 179] on icon "preview file" at bounding box center [405, 181] width 5 height 4
click at [39, 94] on div "Policy General Partnership Liability 08/26/2024 - Sampath Vankayala: Case #0122…" at bounding box center [311, 148] width 623 height 296
click at [36, 196] on div "Policy General Partnership Liability 08/26/2024 - Sampath Vankayala: Case #0122…" at bounding box center [311, 148] width 623 height 296
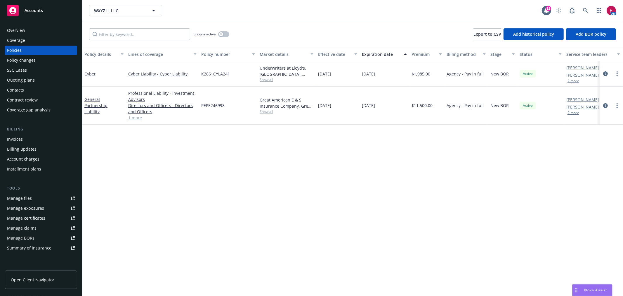
click at [36, 195] on link "Manage files" at bounding box center [41, 197] width 72 height 9
click at [102, 100] on link "General Partnership Liability" at bounding box center [95, 105] width 23 height 18
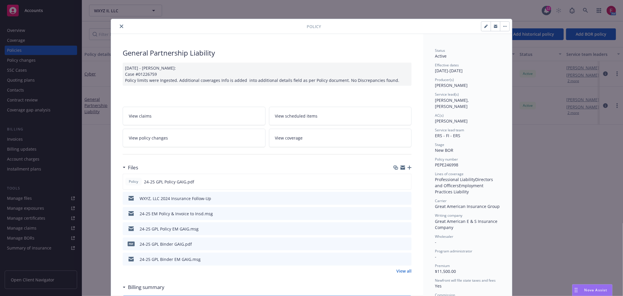
scroll to position [18, 0]
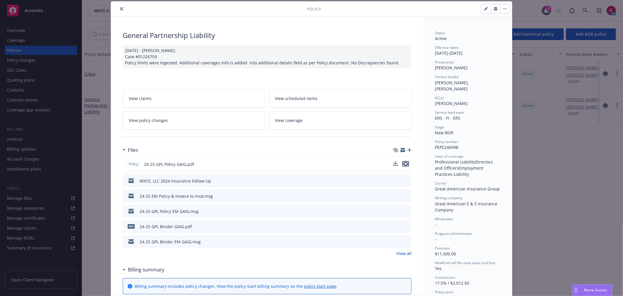
click at [403, 162] on icon "preview file" at bounding box center [405, 164] width 5 height 4
click at [554, 32] on div "Policy General Partnership Liability 08/26/2024 - Sampath Vankayala: Case #0122…" at bounding box center [311, 148] width 623 height 296
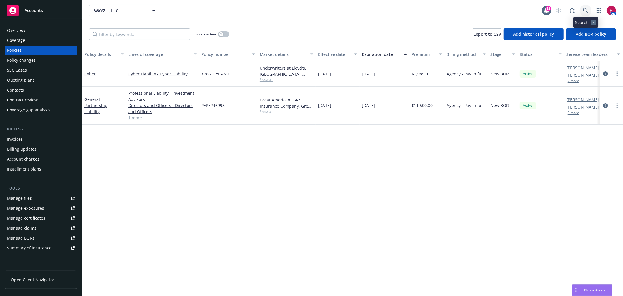
click at [587, 10] on icon at bounding box center [585, 10] width 5 height 5
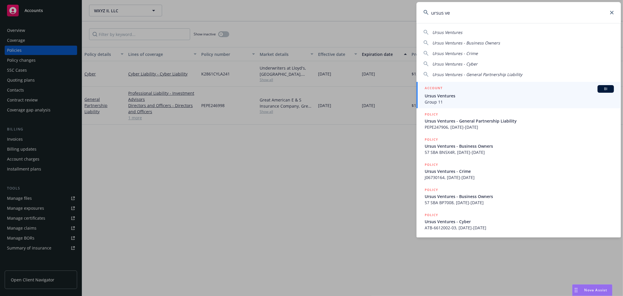
type input "ursus ve"
click at [449, 101] on span "Group 11" at bounding box center [519, 102] width 189 height 6
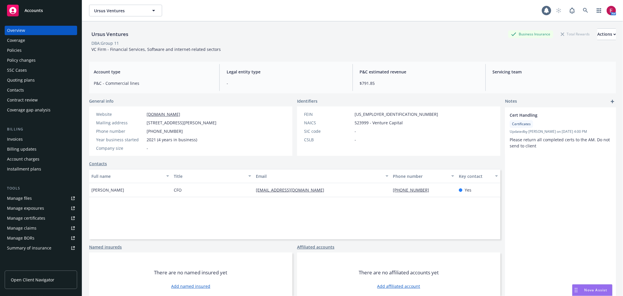
click at [17, 79] on div "Quoting plans" at bounding box center [21, 79] width 28 height 9
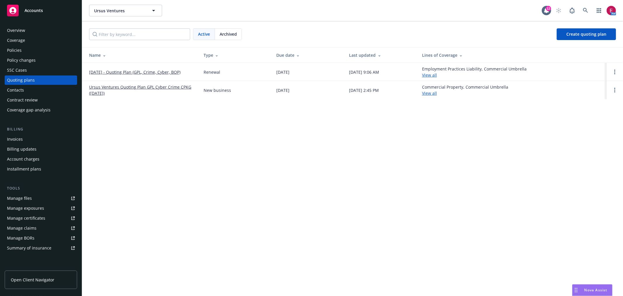
click at [111, 70] on link "08/08/25 - Quoting Plan (GPL, Crime, Cyber, BOP)" at bounding box center [134, 72] width 91 height 6
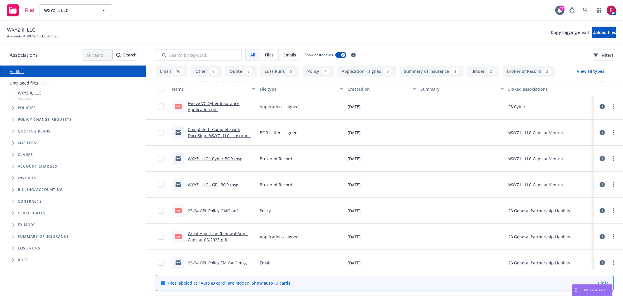
scroll to position [1590, 0]
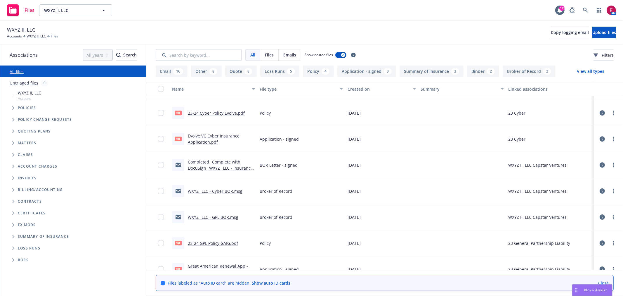
click at [224, 218] on link "WXYZ_ LLC - GPL BOR.msg" at bounding box center [213, 217] width 51 height 6
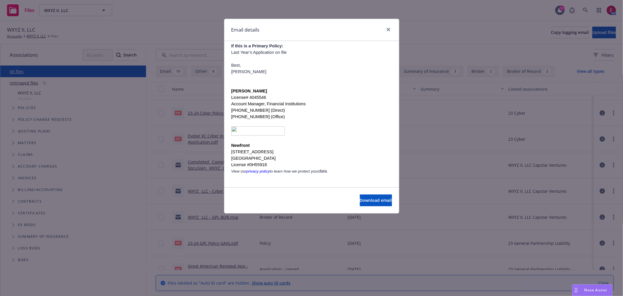
scroll to position [121, 0]
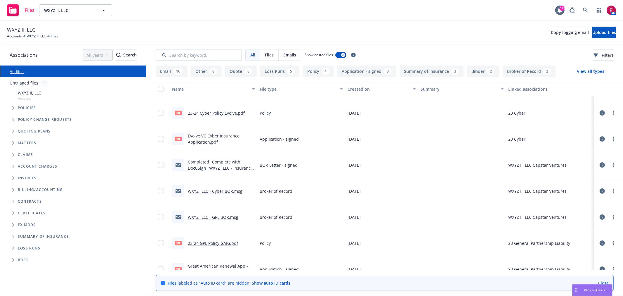
click at [221, 163] on link "Completed_ Complete with DocuSign_ WXYZ_ LLC - Insurance BoR Letters.msg" at bounding box center [220, 168] width 65 height 18
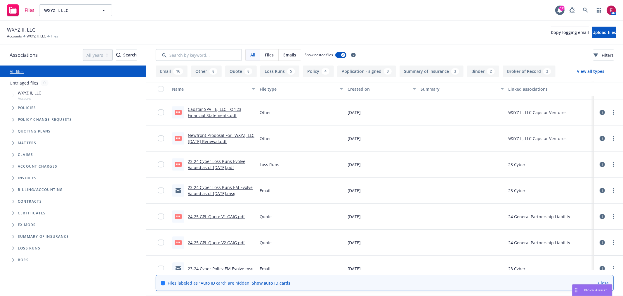
scroll to position [1395, 0]
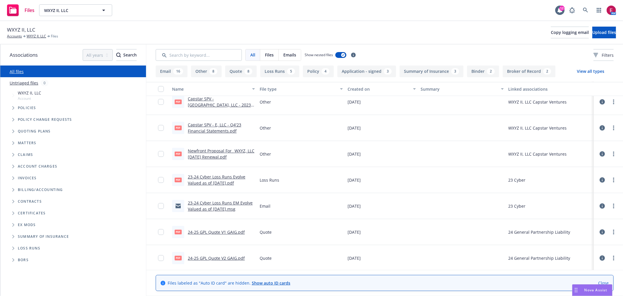
click at [223, 157] on link "Newfront Proposal For_ WXYZ, LLC Aug 2024 Renewal.pdf" at bounding box center [221, 154] width 67 height 12
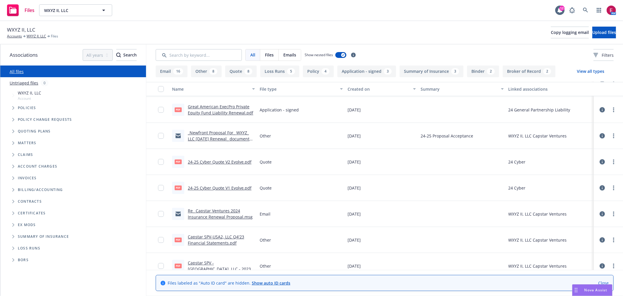
scroll to position [1298, 0]
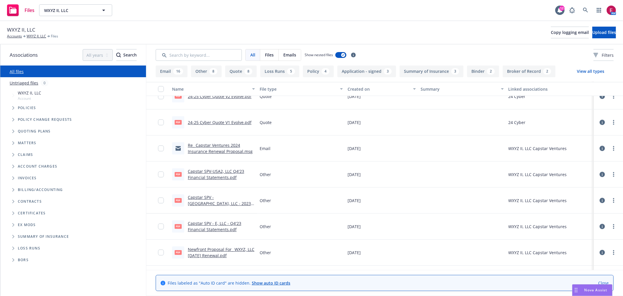
click at [217, 171] on link "Capstar SPV-USA2, LLC Q4'23 Financial Statements.pdf" at bounding box center [216, 174] width 56 height 12
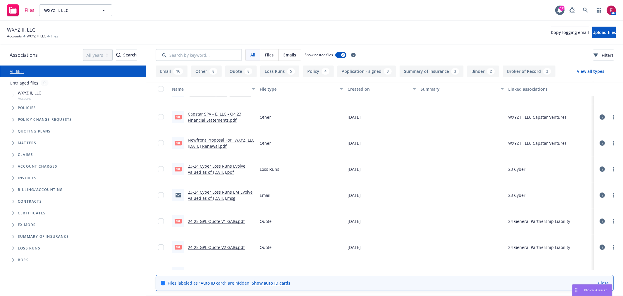
scroll to position [1395, 0]
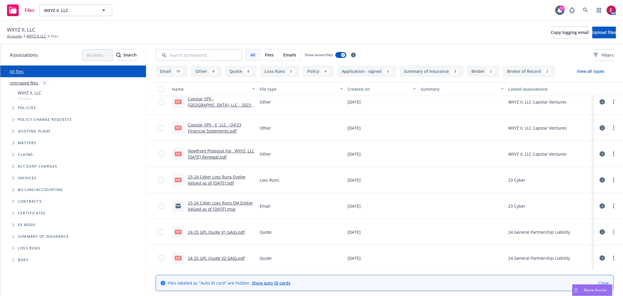
click at [219, 129] on link "Capstar SPV - E, LLC - Q4'23 Financial Statements.pdf" at bounding box center [214, 128] width 53 height 12
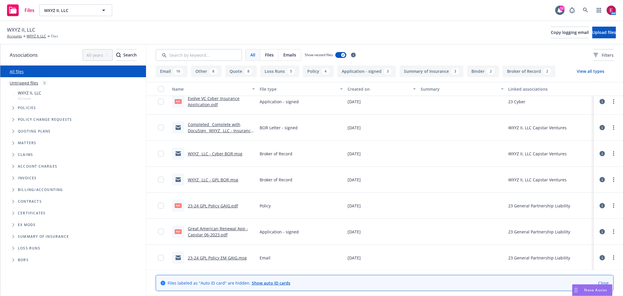
scroll to position [1628, 0]
click at [225, 203] on link "23-24 GPL Policy GAIG.pdf" at bounding box center [213, 205] width 50 height 6
click at [227, 255] on link "23-24 GPL Policy EM GAIG.msg" at bounding box center [217, 257] width 59 height 6
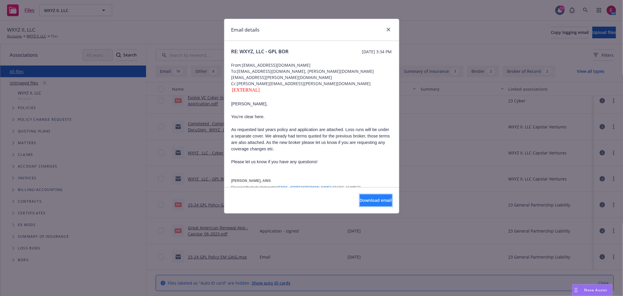
click at [360, 202] on span "Download email" at bounding box center [376, 200] width 32 height 6
click at [314, 27] on div "Email details" at bounding box center [311, 30] width 175 height 22
click at [478, 25] on div "Email details RE: WXYZ, LLC - GPL BOR Monday, August 19, 2024 at 3:34 PM From: …" at bounding box center [311, 148] width 623 height 296
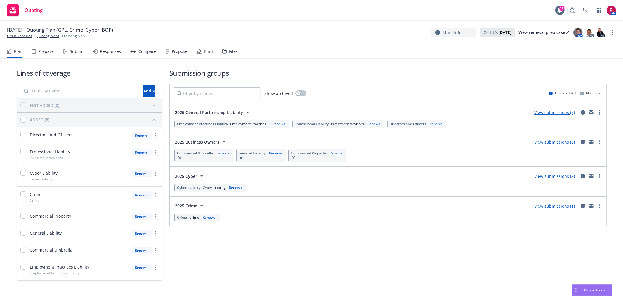
click at [226, 53] on div "Files" at bounding box center [229, 51] width 15 height 14
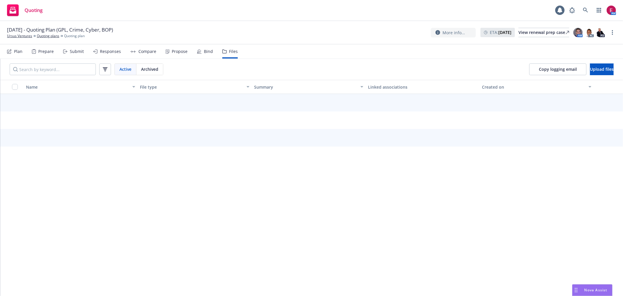
click at [204, 49] on div "Bind" at bounding box center [208, 51] width 9 height 5
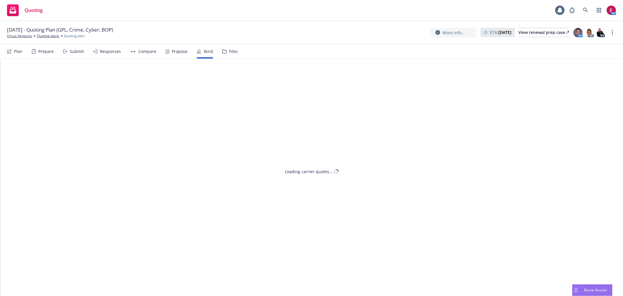
click at [232, 50] on div "Files" at bounding box center [233, 51] width 9 height 5
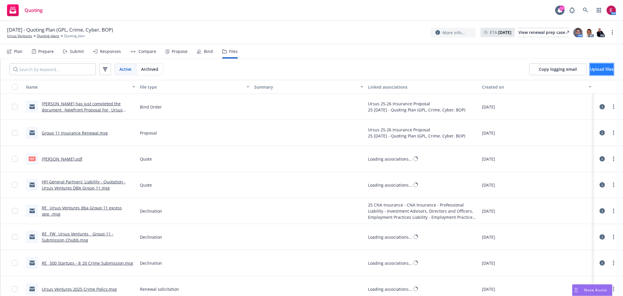
click at [590, 72] on span "Upload files" at bounding box center [602, 69] width 24 height 6
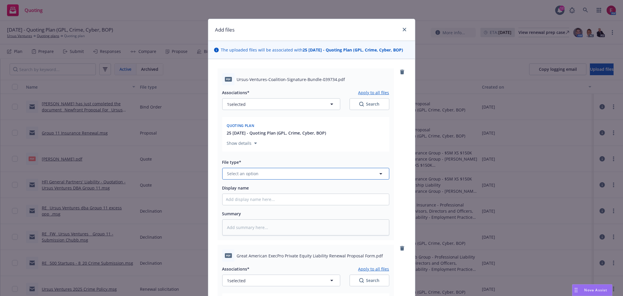
click at [270, 177] on button "Select an option" at bounding box center [305, 174] width 167 height 12
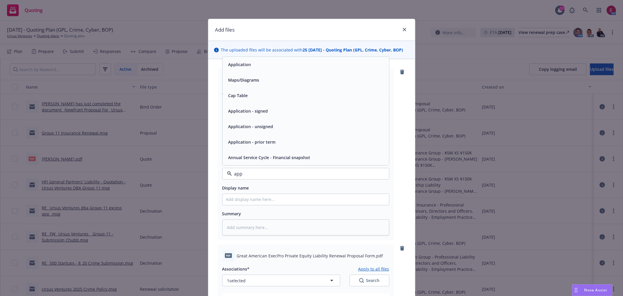
type input "appl"
click at [271, 124] on div "Application - signed" at bounding box center [305, 126] width 159 height 8
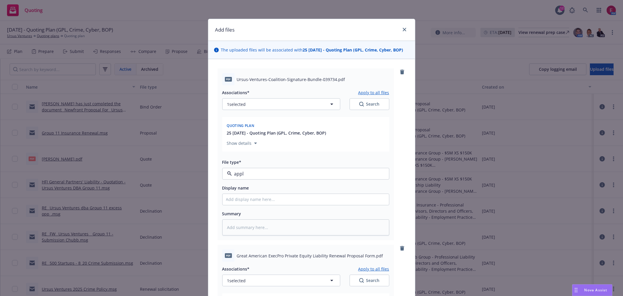
type textarea "x"
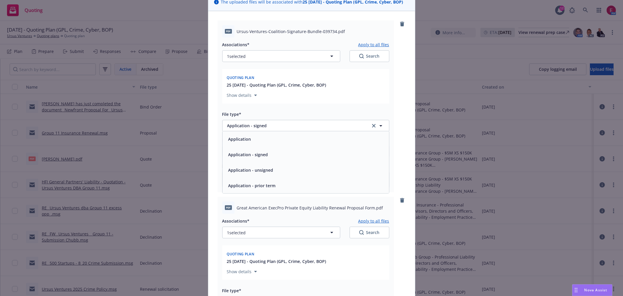
scroll to position [130, 0]
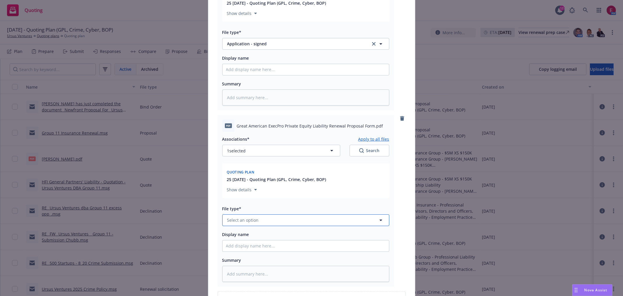
click at [241, 219] on span "Select an option" at bounding box center [243, 220] width 32 height 6
type input "appl"
click at [255, 178] on div "Application - signed" at bounding box center [306, 172] width 167 height 15
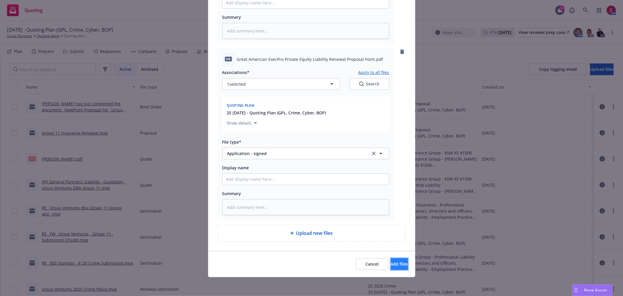
click at [393, 260] on button "Add files" at bounding box center [399, 264] width 17 height 12
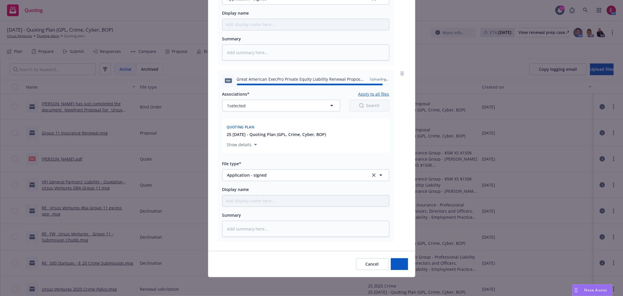
type textarea "x"
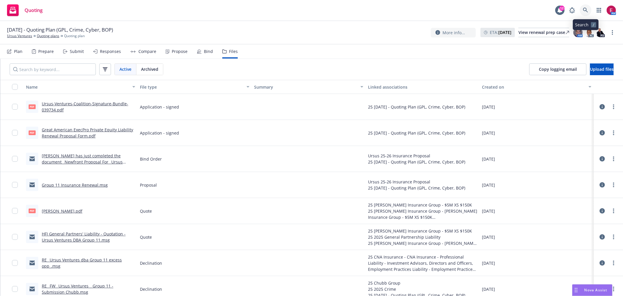
click at [584, 8] on icon at bounding box center [585, 10] width 5 height 5
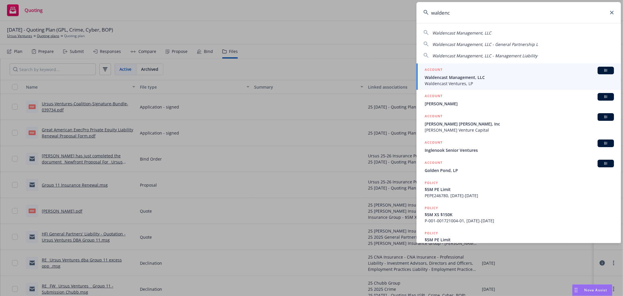
type input "waldenc"
click at [455, 77] on span "Waldencast Management, LLC" at bounding box center [519, 77] width 189 height 6
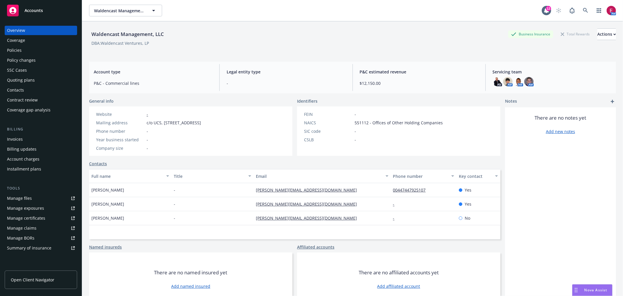
click at [16, 50] on div "Policies" at bounding box center [14, 50] width 15 height 9
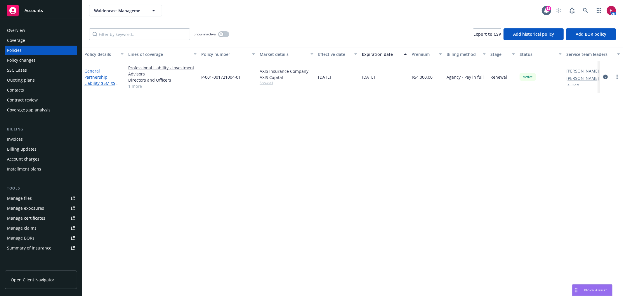
click at [103, 70] on link "General Partnership Liability - $5M XS $150K" at bounding box center [99, 80] width 31 height 24
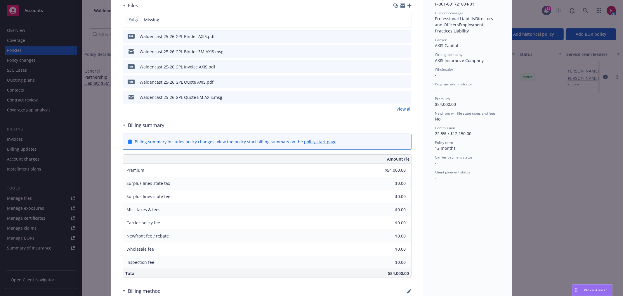
scroll to position [130, 0]
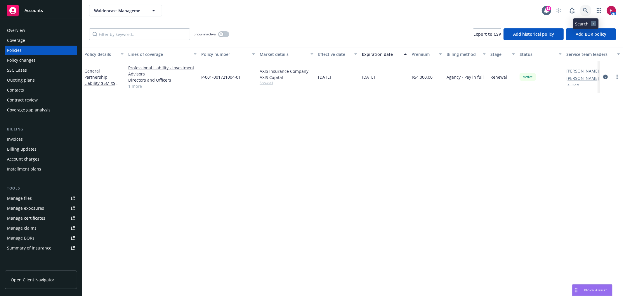
click at [585, 15] on link at bounding box center [586, 11] width 12 height 12
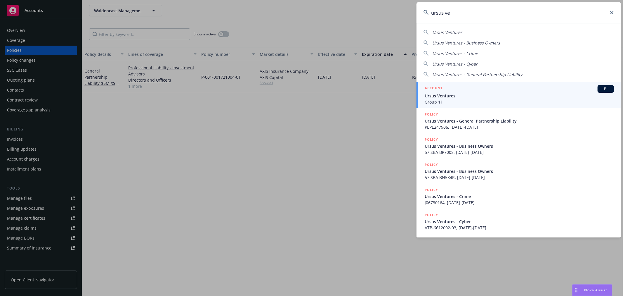
type input "ursus ve"
click at [458, 91] on div "ACCOUNT BI" at bounding box center [519, 89] width 189 height 8
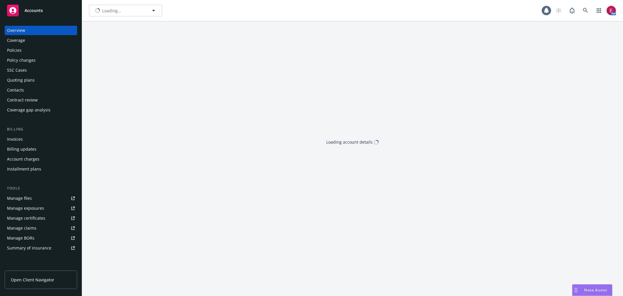
click at [26, 78] on div "Quoting plans" at bounding box center [21, 79] width 28 height 9
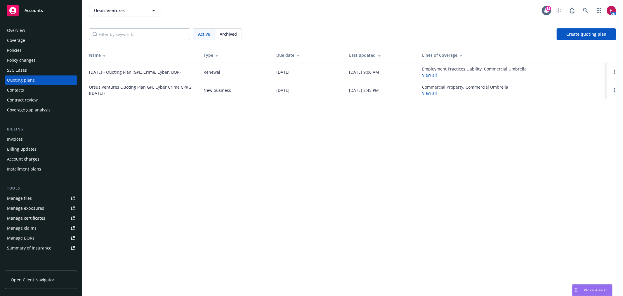
click at [100, 72] on link "08/08/25 - Quoting Plan (GPL, Crime, Cyber, BOP)" at bounding box center [134, 72] width 91 height 6
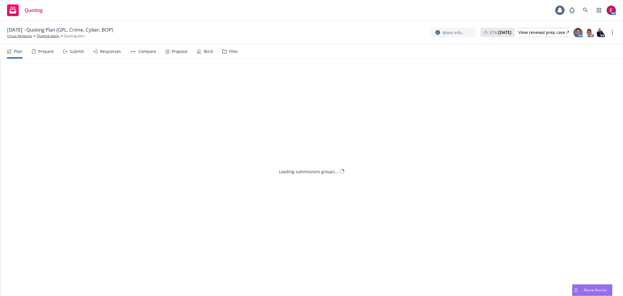
click at [209, 46] on div "Bind" at bounding box center [205, 51] width 16 height 14
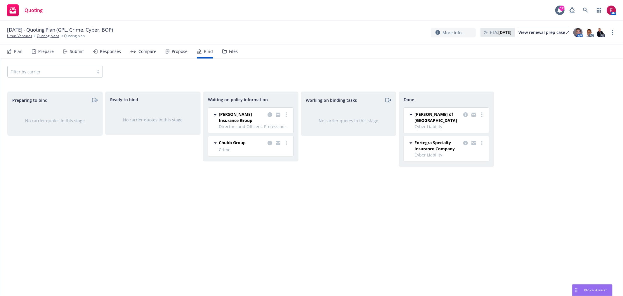
click at [287, 119] on div at bounding box center [277, 117] width 23 height 12
click at [287, 117] on link "more" at bounding box center [286, 114] width 7 height 7
click at [280, 129] on link "Create policies" at bounding box center [263, 127] width 53 height 12
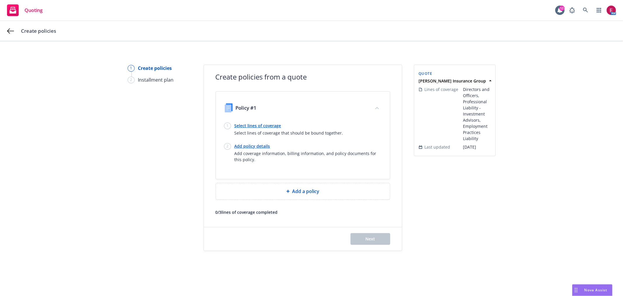
drag, startPoint x: 601, startPoint y: 117, endPoint x: 430, endPoint y: 116, distance: 170.9
click at [601, 117] on div "1 Create policies 2 Installment plan Create policies from a quote Policy #1 1 S…" at bounding box center [311, 158] width 609 height 186
click at [262, 122] on link "Select lines of coverage" at bounding box center [289, 125] width 109 height 6
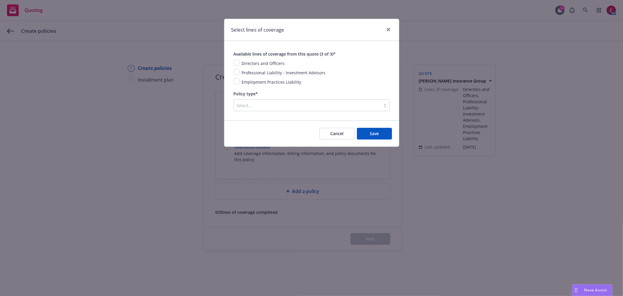
drag, startPoint x: 232, startPoint y: 63, endPoint x: 236, endPoint y: 63, distance: 4.1
click at [236, 63] on div "Available lines of coverage from this quote (3 of 3)* Directors and Officers Pr…" at bounding box center [311, 80] width 175 height 79
click at [236, 63] on input "checkbox" at bounding box center [237, 63] width 6 height 6
checkbox input "true"
click at [236, 72] on input "checkbox" at bounding box center [237, 72] width 6 height 6
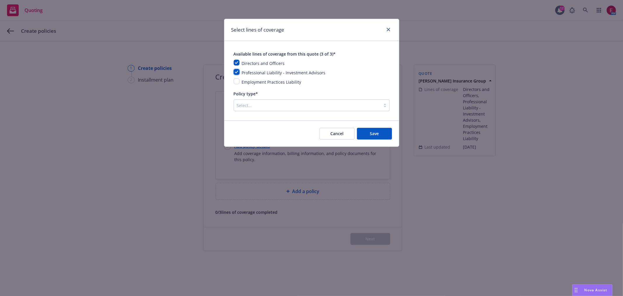
checkbox input "true"
click at [236, 79] on input "checkbox" at bounding box center [237, 81] width 6 height 6
checkbox input "true"
click at [258, 102] on div at bounding box center [307, 105] width 141 height 7
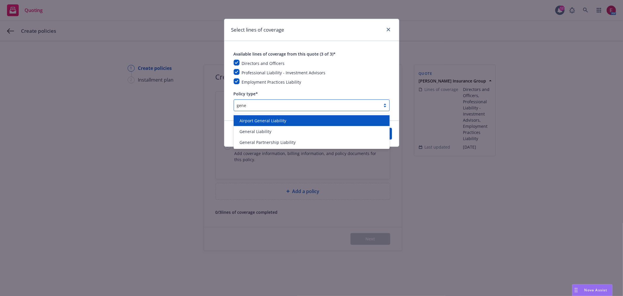
type input "gener"
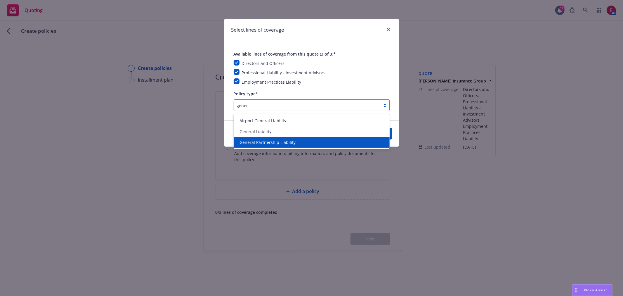
click at [280, 145] on div "General Partnership Liability" at bounding box center [312, 142] width 156 height 11
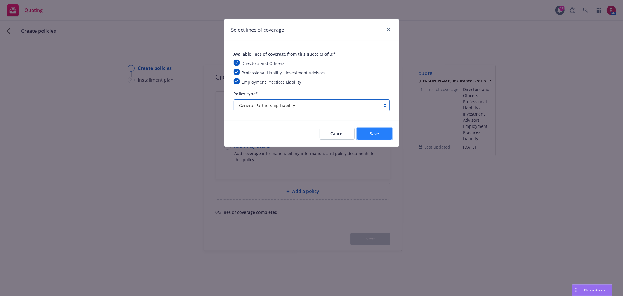
click at [383, 136] on button "Save" at bounding box center [374, 134] width 35 height 12
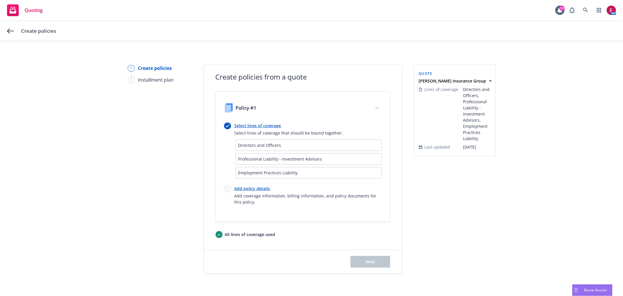
click at [251, 187] on link "Add policy details" at bounding box center [308, 188] width 147 height 6
select select "12"
select select "CA"
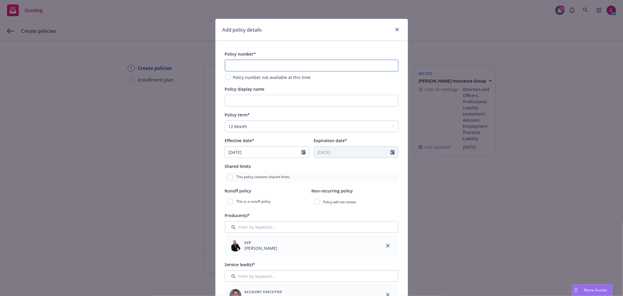
click at [248, 71] on input "text" at bounding box center [312, 66] width 174 height 12
paste input "SP-HE-GPL-13318"
type input "SP-HE-GPL-13318"
drag, startPoint x: 257, startPoint y: 98, endPoint x: 263, endPoint y: 110, distance: 12.7
click at [257, 100] on input "Policy display name" at bounding box center [312, 101] width 174 height 12
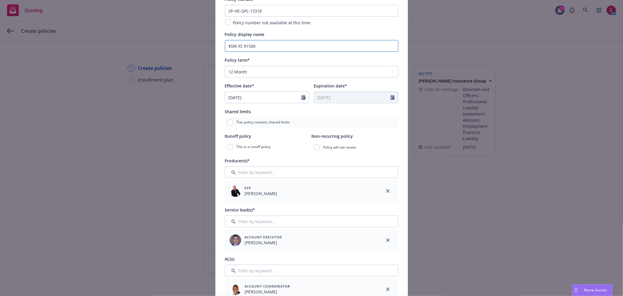
scroll to position [97, 0]
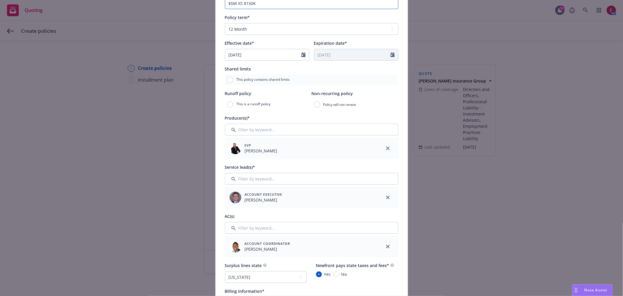
type input "$5M XS $150K"
click at [261, 183] on input "Filter by keyword..." at bounding box center [312, 179] width 174 height 12
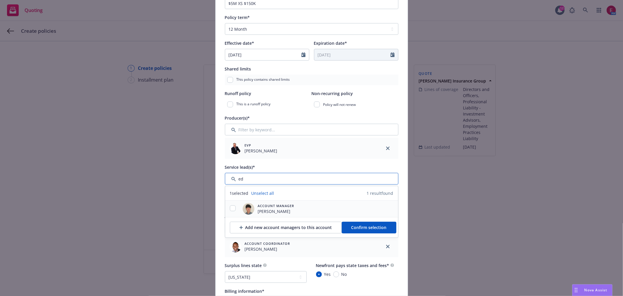
type input "ed"
click at [230, 207] on input "checkbox" at bounding box center [233, 208] width 6 height 6
checkbox input "true"
click at [358, 230] on span "Confirm selection" at bounding box center [368, 227] width 35 height 6
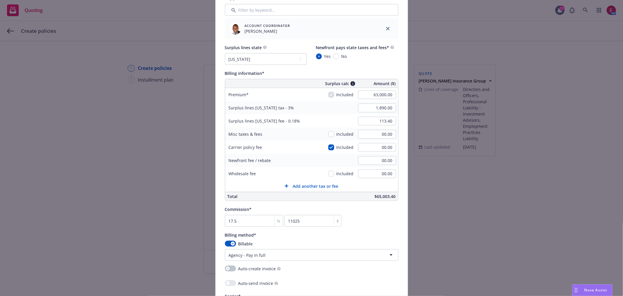
scroll to position [454, 0]
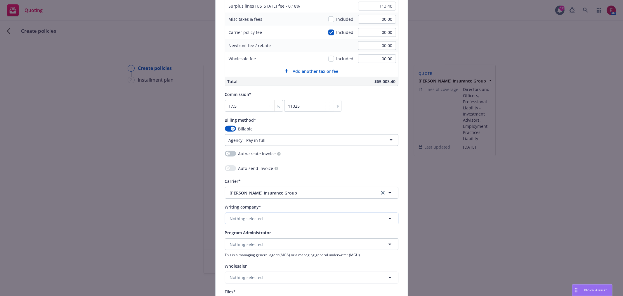
click at [258, 219] on span "Nothing selected" at bounding box center [246, 218] width 33 height 6
type input "e"
click at [273, 253] on div "[PERSON_NAME] Excess Insurance Company Domestic - 14484" at bounding box center [312, 260] width 172 height 22
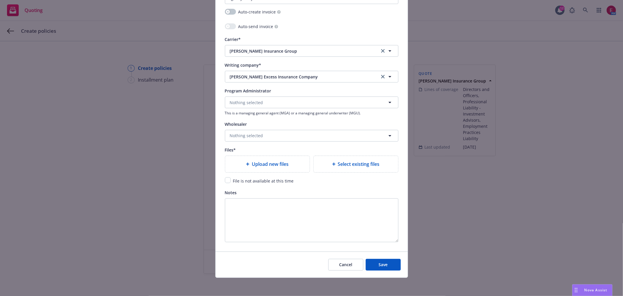
scroll to position [598, 0]
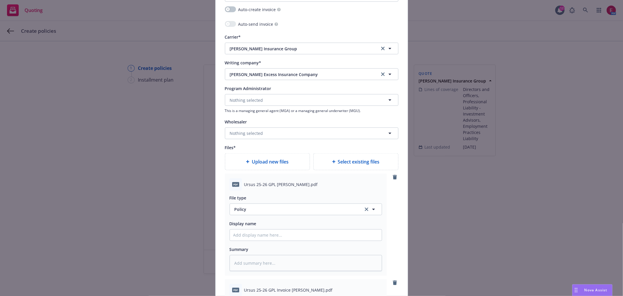
type textarea "x"
click at [258, 212] on span "Policy" at bounding box center [296, 209] width 122 height 6
type input "binder"
click at [276, 173] on div "Binder" at bounding box center [306, 177] width 152 height 15
type textarea "x"
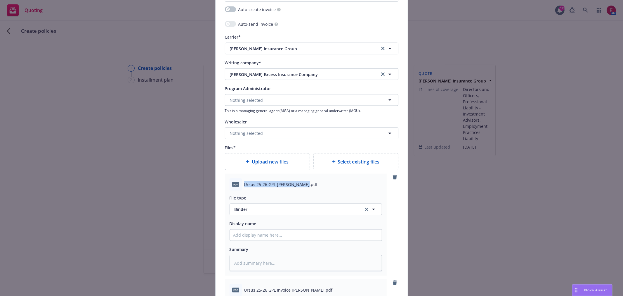
drag, startPoint x: 302, startPoint y: 184, endPoint x: 237, endPoint y: 182, distance: 64.6
click at [237, 182] on div "pdf Ursus 25-26 GPL [PERSON_NAME].pdf" at bounding box center [306, 184] width 152 height 12
copy div "Ursus 25-26 GPL [PERSON_NAME]"
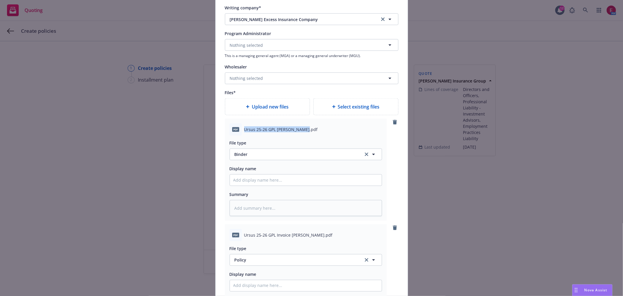
scroll to position [696, 0]
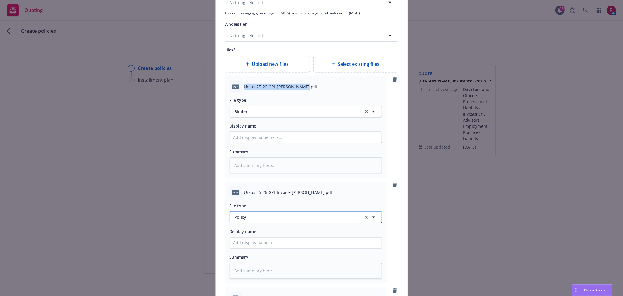
click at [264, 219] on span "Policy" at bounding box center [296, 217] width 122 height 6
type input "inv"
click at [280, 205] on div "Invoice - Third Party" at bounding box center [305, 201] width 145 height 8
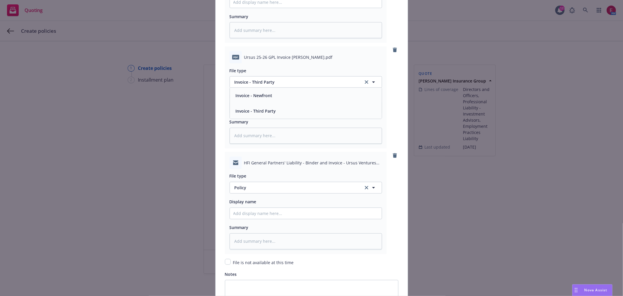
scroll to position [858, 0]
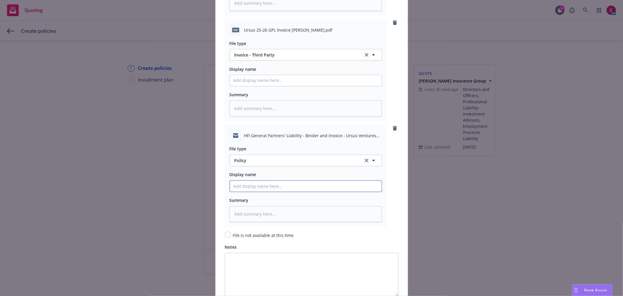
paste input "Ursus 25-26 GPL [PERSON_NAME]"
type textarea "x"
type input "Ursus 25-26 GPL [PERSON_NAME]"
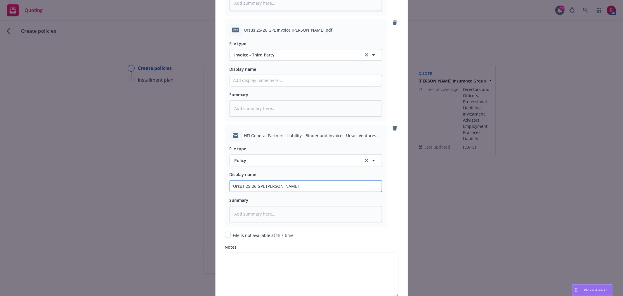
type textarea "x"
type input "Ursus 25-26 GPL Binder E [PERSON_NAME]"
type textarea "x"
type input "Ursus 25-26 GPL Binder [PERSON_NAME][GEOGRAPHIC_DATA]"
click at [283, 166] on button "Policy" at bounding box center [306, 161] width 152 height 12
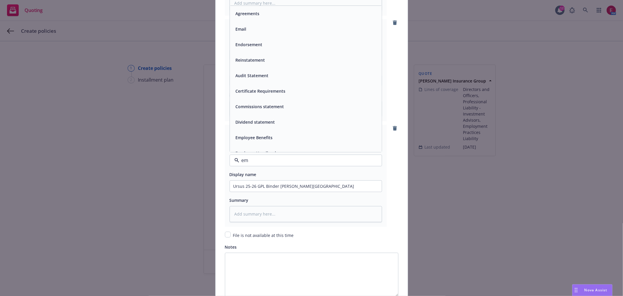
type input "ema"
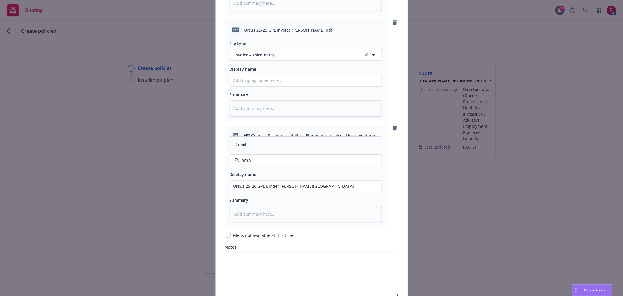
click at [301, 146] on div "Email" at bounding box center [305, 144] width 145 height 8
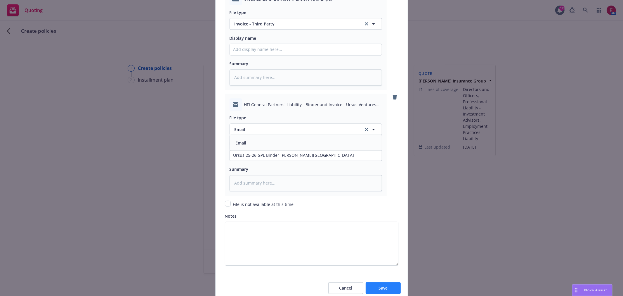
scroll to position [916, 0]
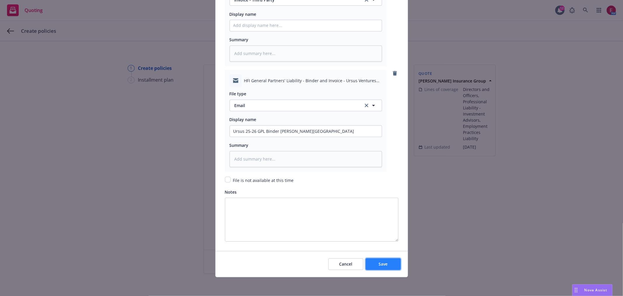
click at [379, 263] on span "Save" at bounding box center [383, 264] width 9 height 6
type textarea "x"
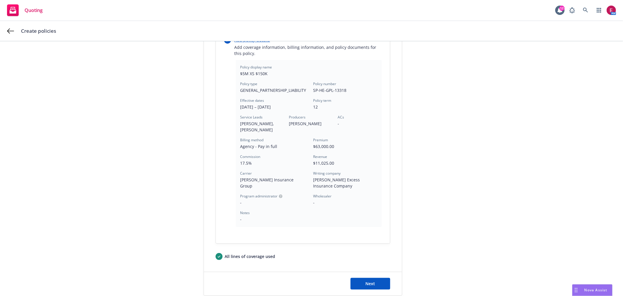
scroll to position [185, 0]
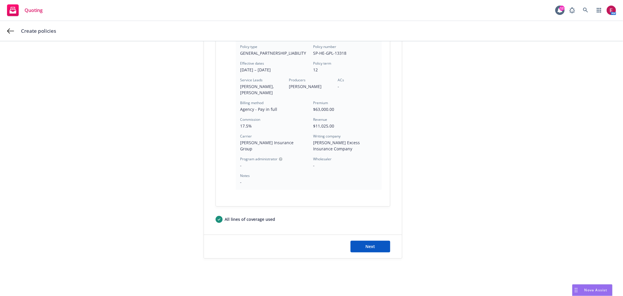
click at [374, 239] on div "Next" at bounding box center [303, 246] width 198 height 23
click at [374, 244] on button "Next" at bounding box center [371, 246] width 40 height 12
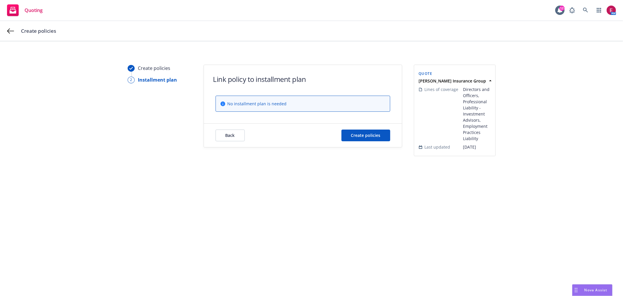
scroll to position [0, 0]
click at [364, 131] on button "Create policies" at bounding box center [365, 135] width 49 height 12
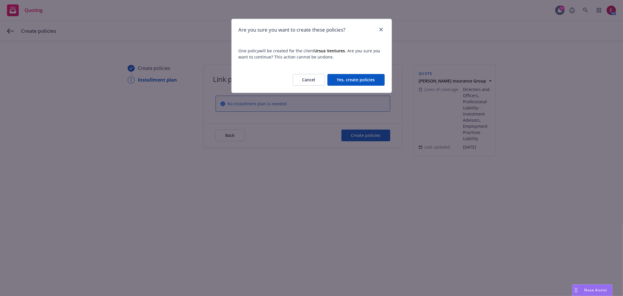
click at [357, 85] on button "Yes, create policies" at bounding box center [355, 80] width 57 height 12
click at [358, 80] on div "Cancel Yes, create policies" at bounding box center [333, 80] width 101 height 12
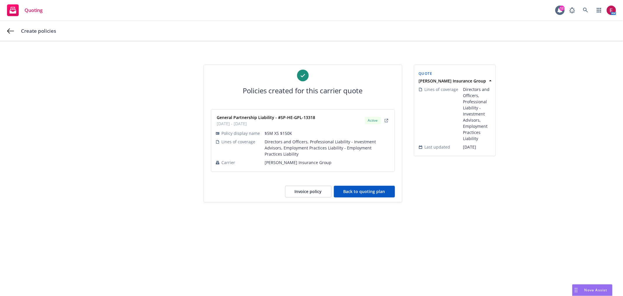
click at [376, 186] on button "Back to quoting plan" at bounding box center [364, 191] width 61 height 12
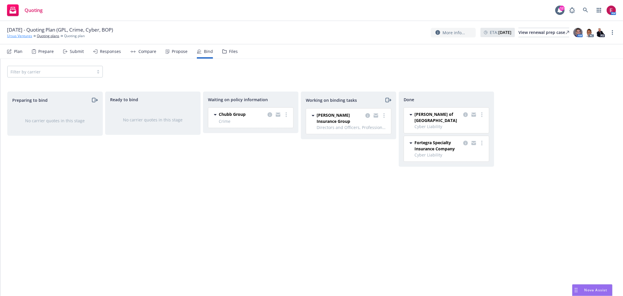
click at [32, 37] on link "Ursus Ventures" at bounding box center [19, 35] width 25 height 5
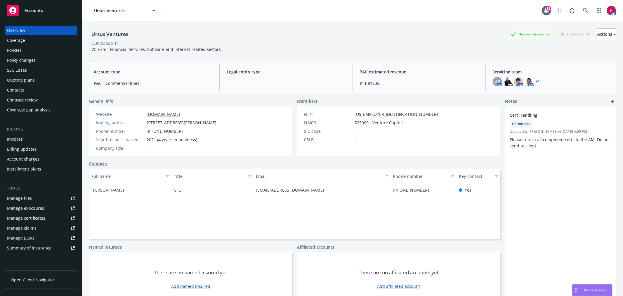
click at [32, 50] on div "Policies" at bounding box center [41, 50] width 68 height 9
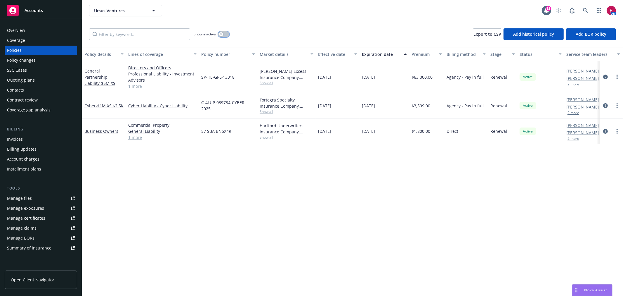
click at [227, 33] on button "button" at bounding box center [223, 34] width 11 height 6
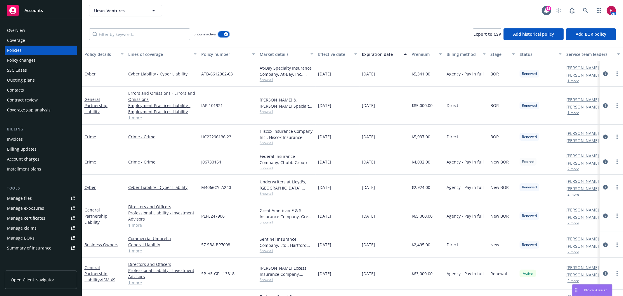
scroll to position [48, 0]
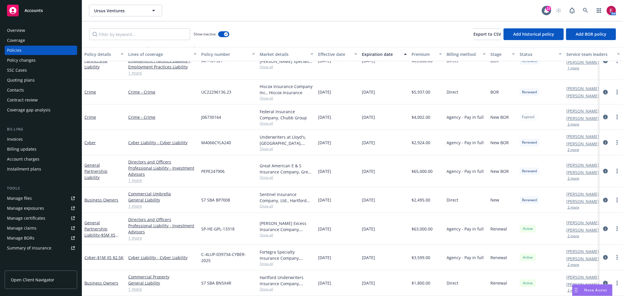
click at [323, 32] on div "Show inactive Export to CSV Add historical policy Add BOR policy" at bounding box center [352, 34] width 541 height 26
click at [581, 10] on link at bounding box center [586, 11] width 12 height 12
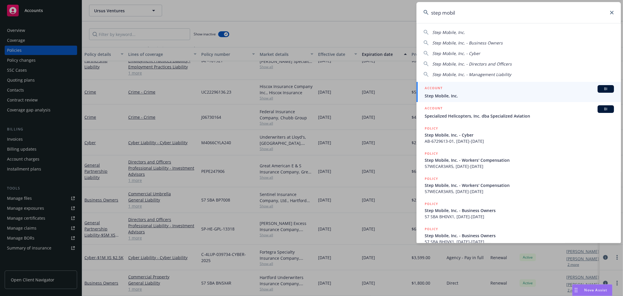
type input "step mobil"
click at [478, 91] on div "ACCOUNT BI" at bounding box center [519, 89] width 189 height 8
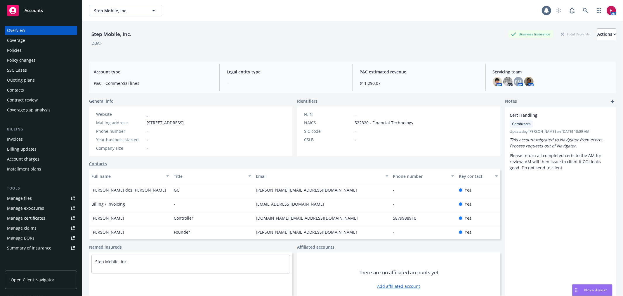
click at [9, 47] on div "Policies" at bounding box center [14, 50] width 15 height 9
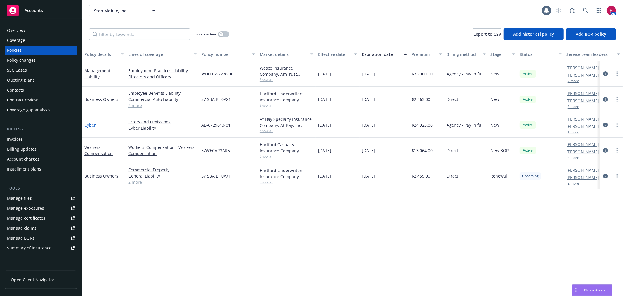
click at [86, 124] on link "Cyber" at bounding box center [89, 125] width 11 height 6
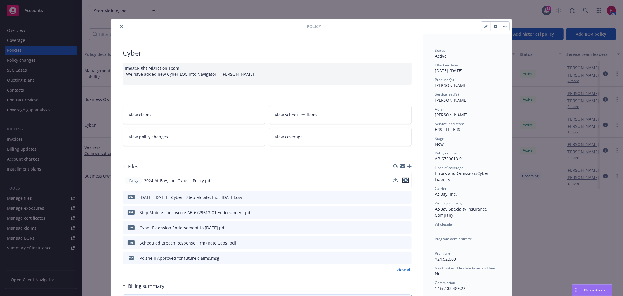
click at [406, 180] on icon "preview file" at bounding box center [405, 180] width 5 height 4
click at [587, 13] on div "Policy Cyber ImageRight Migration Team: We have added new Cyber LOC into Naviga…" at bounding box center [311, 148] width 623 height 296
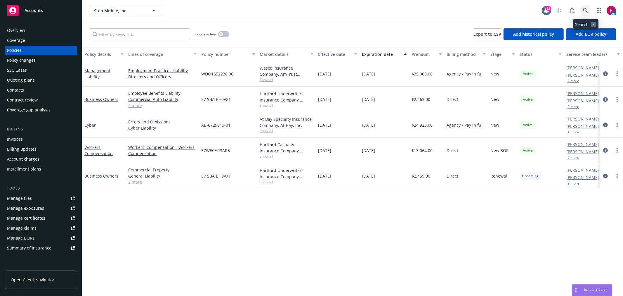
click at [585, 11] on icon at bounding box center [585, 10] width 5 height 5
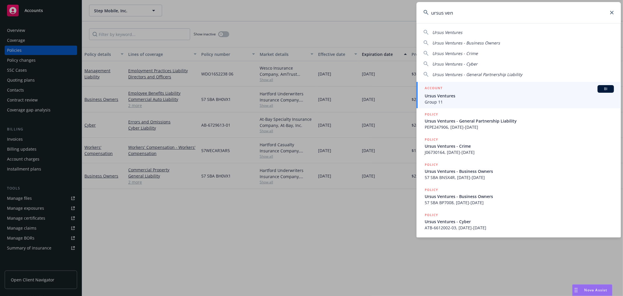
type input "ursus ven"
click at [477, 99] on span "Group 11" at bounding box center [519, 102] width 189 height 6
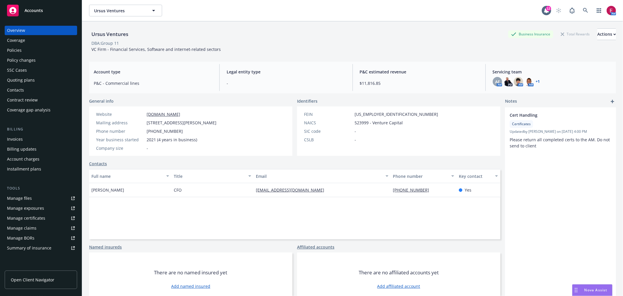
click at [15, 46] on div "Policies" at bounding box center [14, 50] width 15 height 9
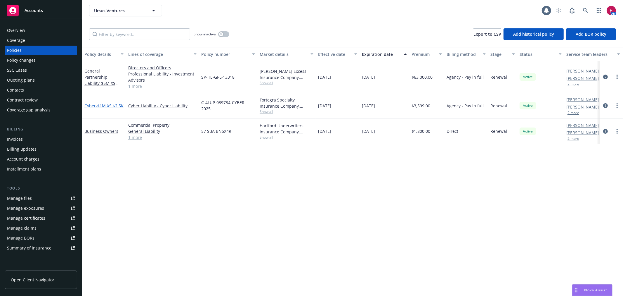
click at [105, 103] on span "- $1M XS $2.5K" at bounding box center [110, 106] width 28 height 6
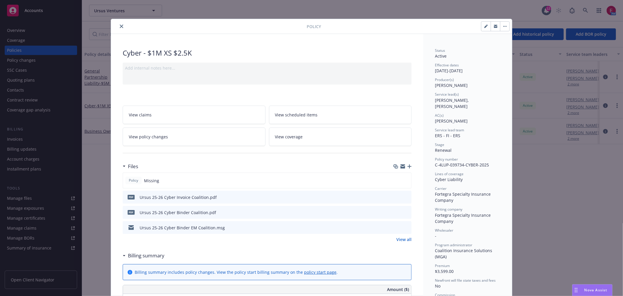
click at [408, 165] on icon "button" at bounding box center [410, 166] width 4 height 4
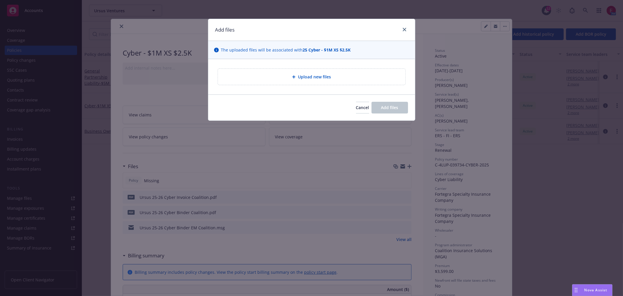
drag, startPoint x: 211, startPoint y: 167, endPoint x: 203, endPoint y: 183, distance: 18.6
click at [210, 167] on div "Add files The uploaded files will be associated with 25 Cyber - $1M XS $2.5K Up…" at bounding box center [311, 148] width 623 height 296
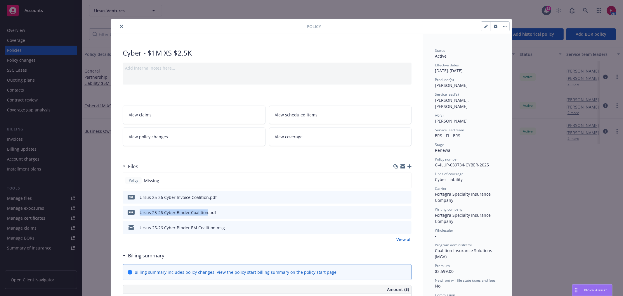
drag, startPoint x: 203, startPoint y: 212, endPoint x: 137, endPoint y: 214, distance: 66.3
click at [140, 214] on div "Ursus 25-26 Cyber Binder Coalition.pdf" at bounding box center [178, 212] width 77 height 6
copy div "Ursus 25-26 Cyber Binder Coalition"
click at [408, 166] on icon "button" at bounding box center [410, 166] width 4 height 4
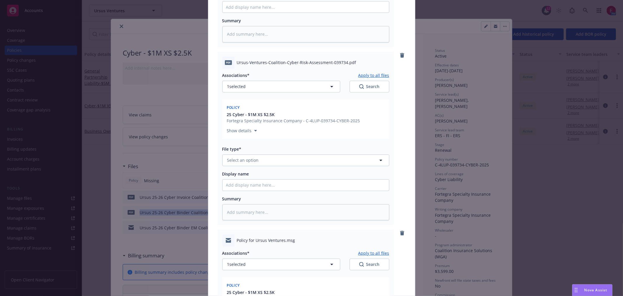
scroll to position [32, 0]
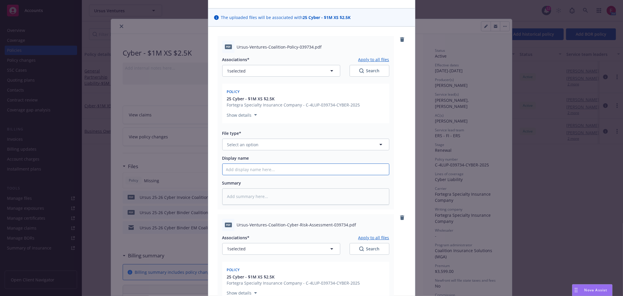
click at [237, 170] on input "Display name" at bounding box center [306, 169] width 167 height 11
paste input "Ursus 25-26 Cyber Binder Coalition"
type textarea "x"
type input "Ursus 25-26 Cyber Binder Coalition"
click at [267, 171] on input "Ursus 25-26 Cyber Binder Coalition" at bounding box center [306, 169] width 167 height 11
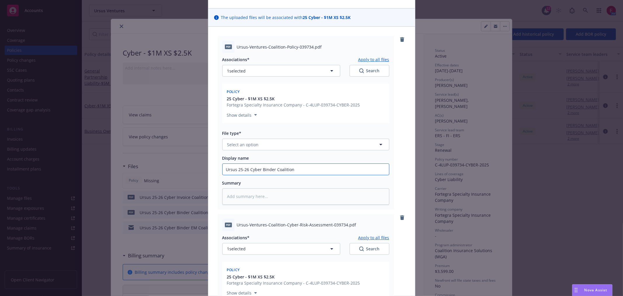
click at [267, 171] on input "Ursus 25-26 Cyber Binder Coalition" at bounding box center [306, 169] width 167 height 11
type textarea "x"
type input "Ursus 25-26 Cyber PCoalition"
type textarea "x"
type input "Ursus 25-26 Cyber PoCoalition"
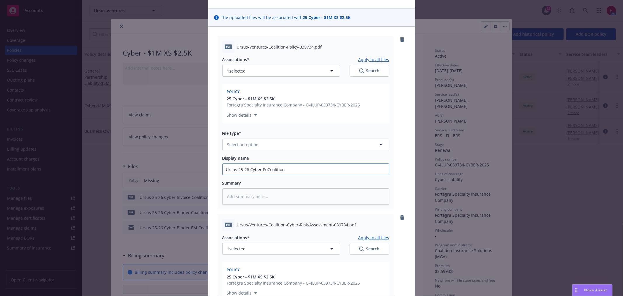
type textarea "x"
type input "Ursus 25-26 Cyber PolCoalition"
type textarea "x"
type input "Ursus 25-26 Cyber PoliCoalition"
type textarea "x"
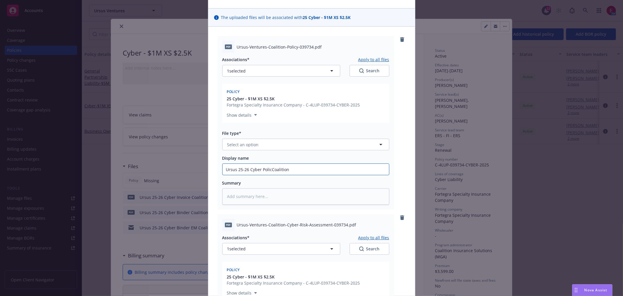
type input "Ursus 25-26 Cyber PolicyCoalition"
type textarea "x"
type input "Ursus 25-26 Cyber Policy Coalition"
click at [252, 151] on div "Associations* Apply to all files 1 selected Search Policy 25 Cyber - $1M XS $2.…" at bounding box center [305, 128] width 167 height 151
click at [254, 145] on span "Select an option" at bounding box center [243, 144] width 32 height 6
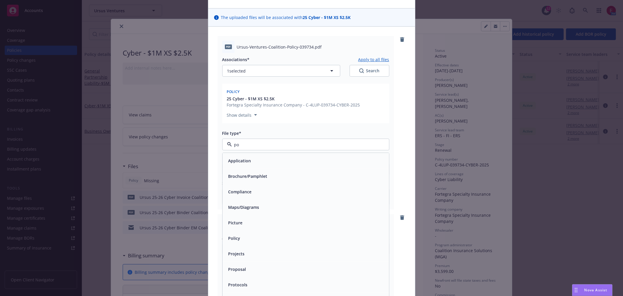
type input "pol"
click at [264, 155] on div "Policy" at bounding box center [306, 160] width 167 height 15
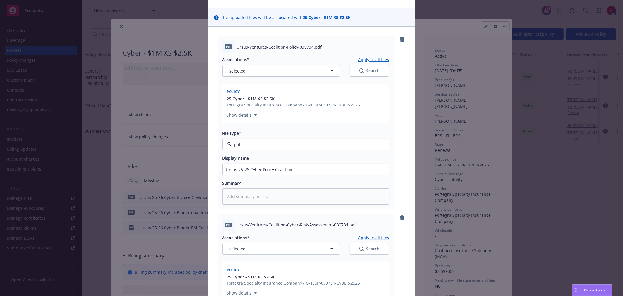
type textarea "x"
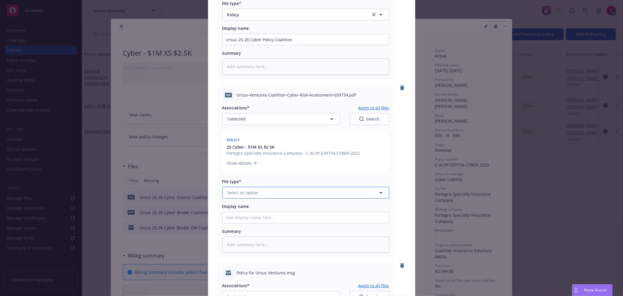
click at [252, 196] on button "Select an option" at bounding box center [305, 193] width 167 height 12
type input "oth"
click at [251, 204] on div "Other" at bounding box center [305, 208] width 159 height 8
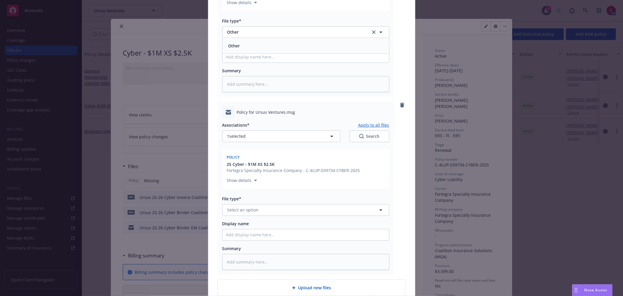
scroll to position [325, 0]
drag, startPoint x: 248, startPoint y: 231, endPoint x: 254, endPoint y: 240, distance: 11.6
paste input "Ursus 25-26 Cyber Binder Coalition"
type textarea "x"
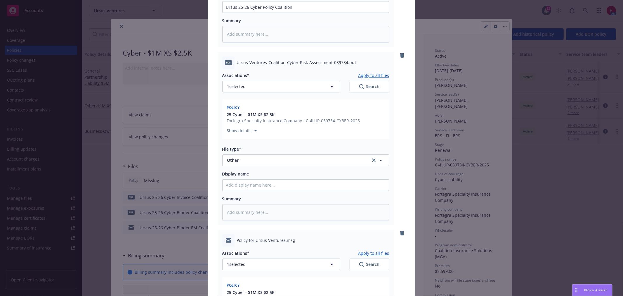
type input "Ursus 25-26 Cyber Binder Coalition"
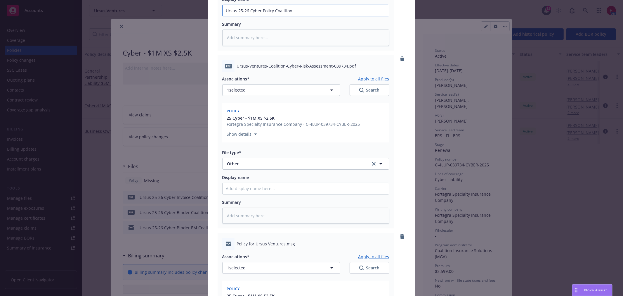
drag, startPoint x: 293, startPoint y: 4, endPoint x: 184, endPoint y: 52, distance: 119.0
click at [123, 10] on div "Add files The uploaded files will be associated with 25 Cyber - $1M XS $2.5K pd…" at bounding box center [311, 148] width 623 height 296
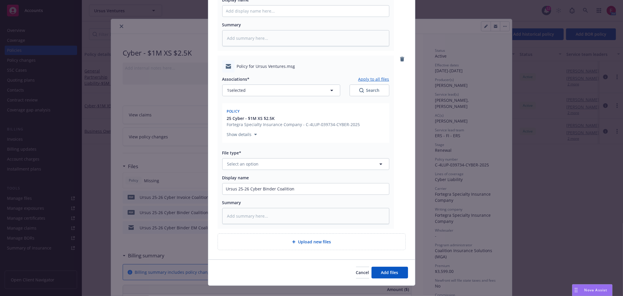
scroll to position [377, 0]
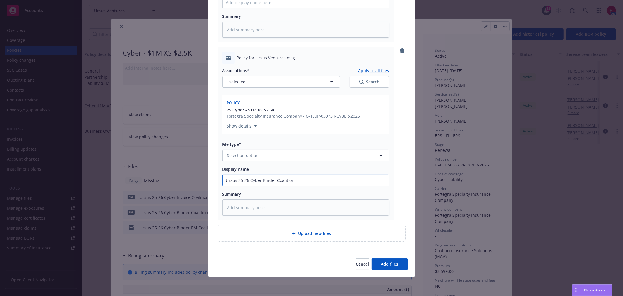
drag, startPoint x: 296, startPoint y: 179, endPoint x: 184, endPoint y: 171, distance: 112.5
click at [173, 170] on div "Add files The uploaded files will be associated with 25 Cyber - $1M XS $2.5K pd…" at bounding box center [311, 148] width 623 height 296
paste input "Policy"
type textarea "x"
type input "Ursus 25-26 Cyber Policy Coalition"
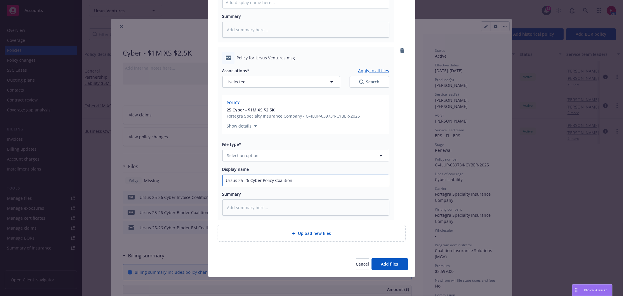
type textarea "x"
type input "Ursus 25-26 Cyber Policy ECoalition"
type textarea "x"
type input "Ursus 25-26 Cyber Policy EMCoalition"
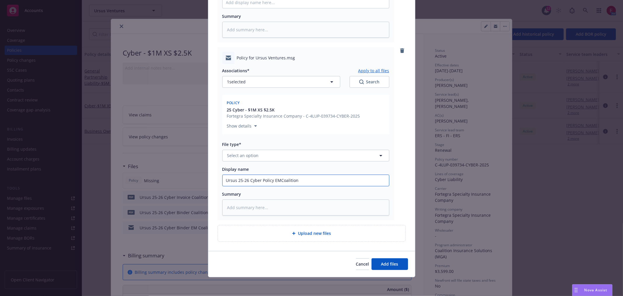
type textarea "x"
type input "Ursus 25-26 Cyber Policy EM Coalition"
click at [270, 155] on button "Select an option" at bounding box center [305, 156] width 167 height 12
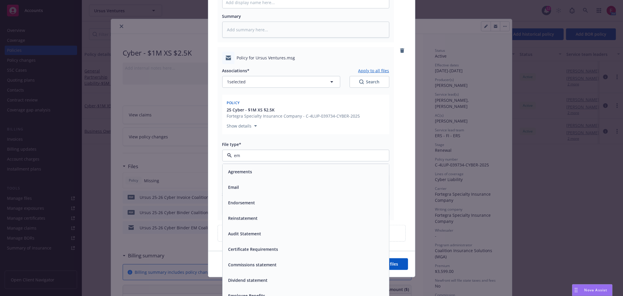
type input "ema"
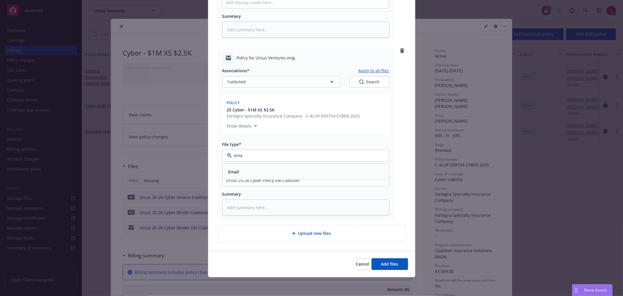
click at [284, 171] on div "Email" at bounding box center [305, 171] width 159 height 8
click at [398, 265] on button "Add files" at bounding box center [390, 264] width 37 height 12
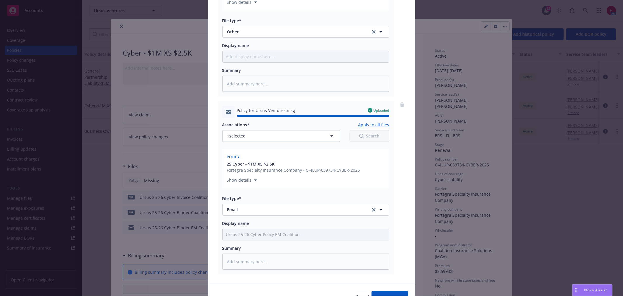
type textarea "x"
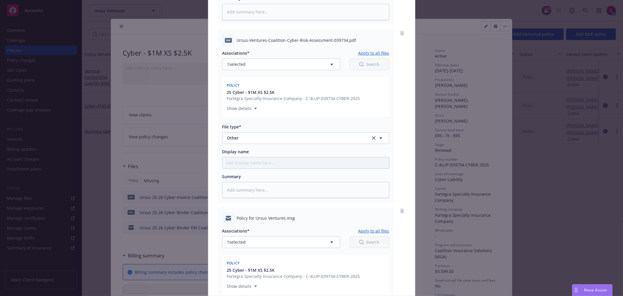
scroll to position [96, 0]
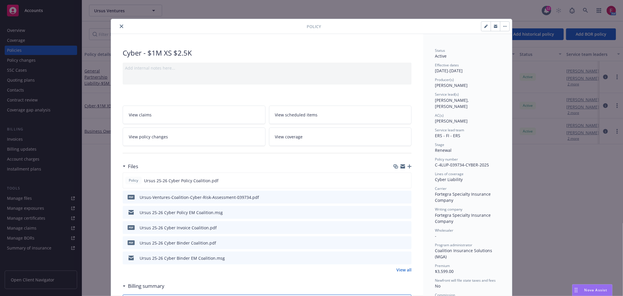
click at [120, 31] on div "Policy" at bounding box center [311, 26] width 401 height 15
click at [119, 28] on button "close" at bounding box center [121, 26] width 7 height 7
